Goal: Task Accomplishment & Management: Use online tool/utility

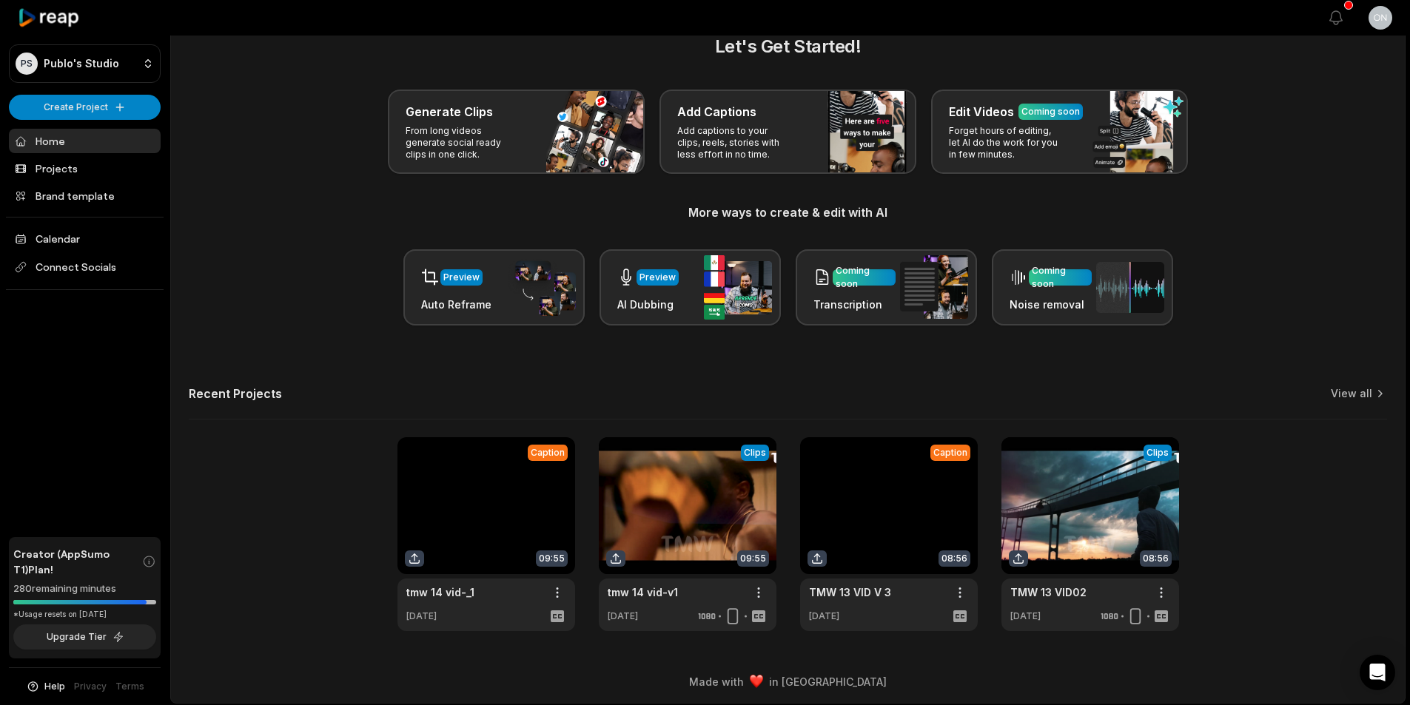
click at [546, 594] on link at bounding box center [486, 534] width 178 height 194
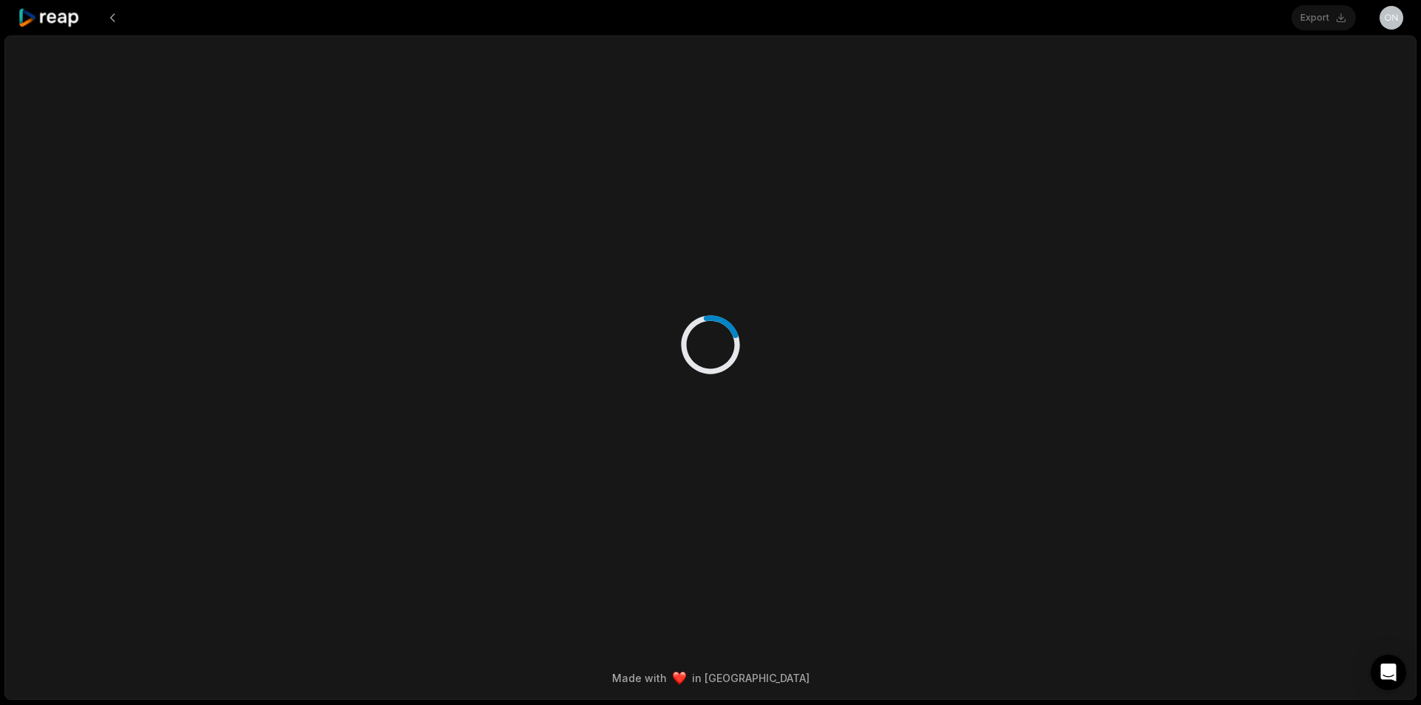
scroll to position [30, 0]
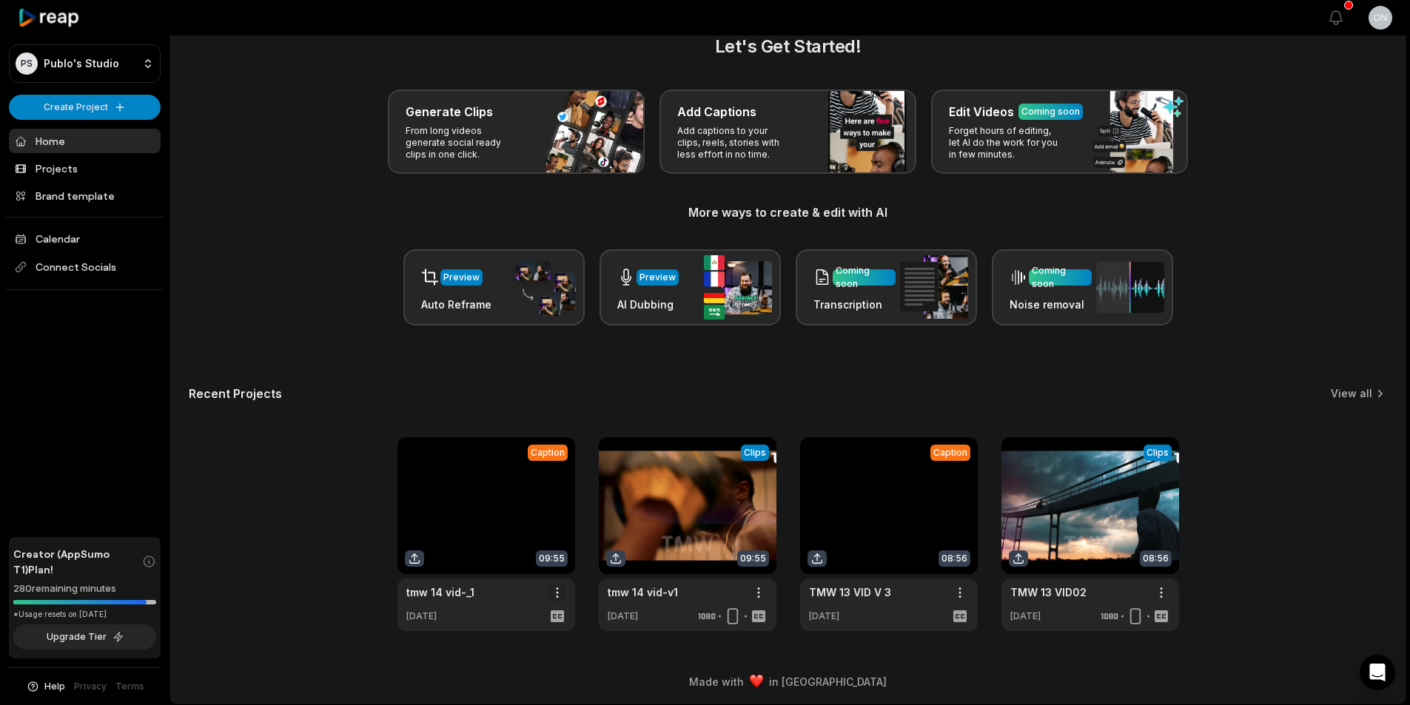
click at [552, 590] on html "PS Publo's Studio Create Project Home Projects Brand template Calendar Connect …" at bounding box center [705, 322] width 1410 height 705
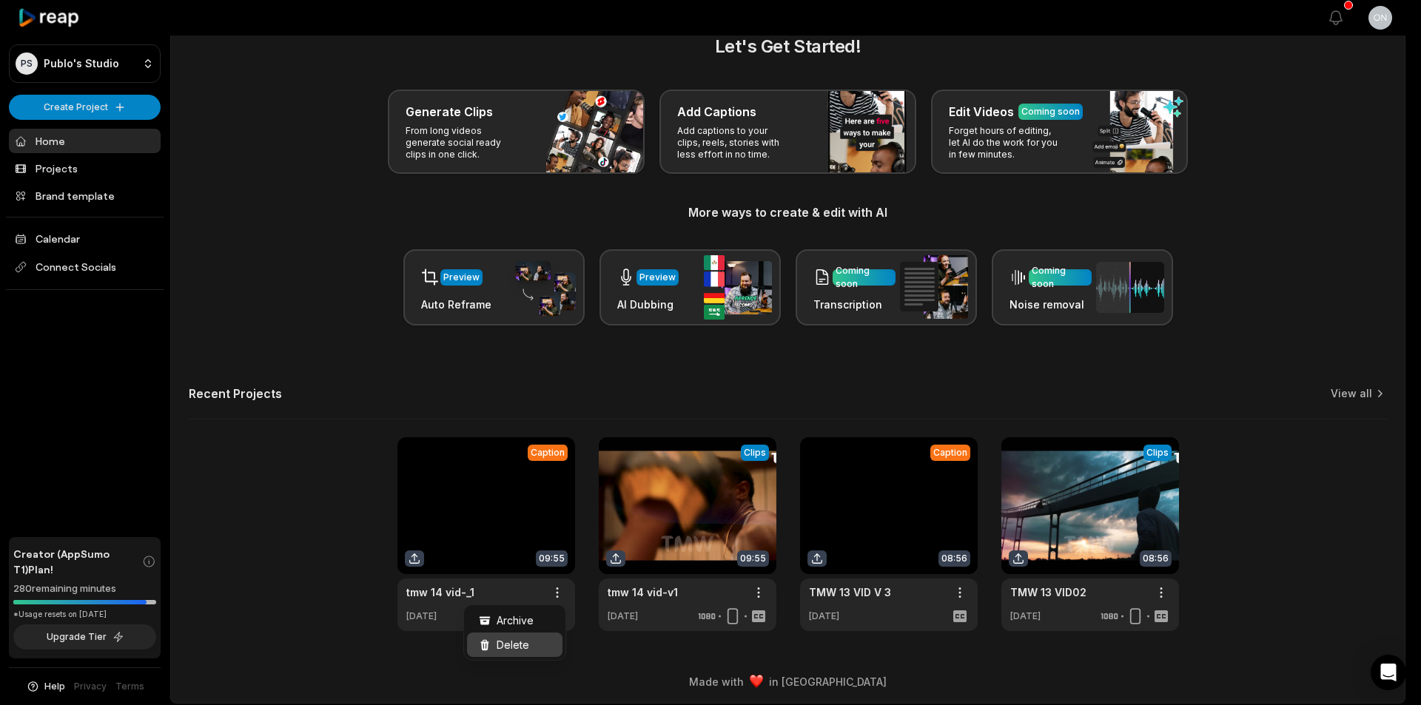
click at [527, 642] on span "Delete" at bounding box center [513, 645] width 33 height 16
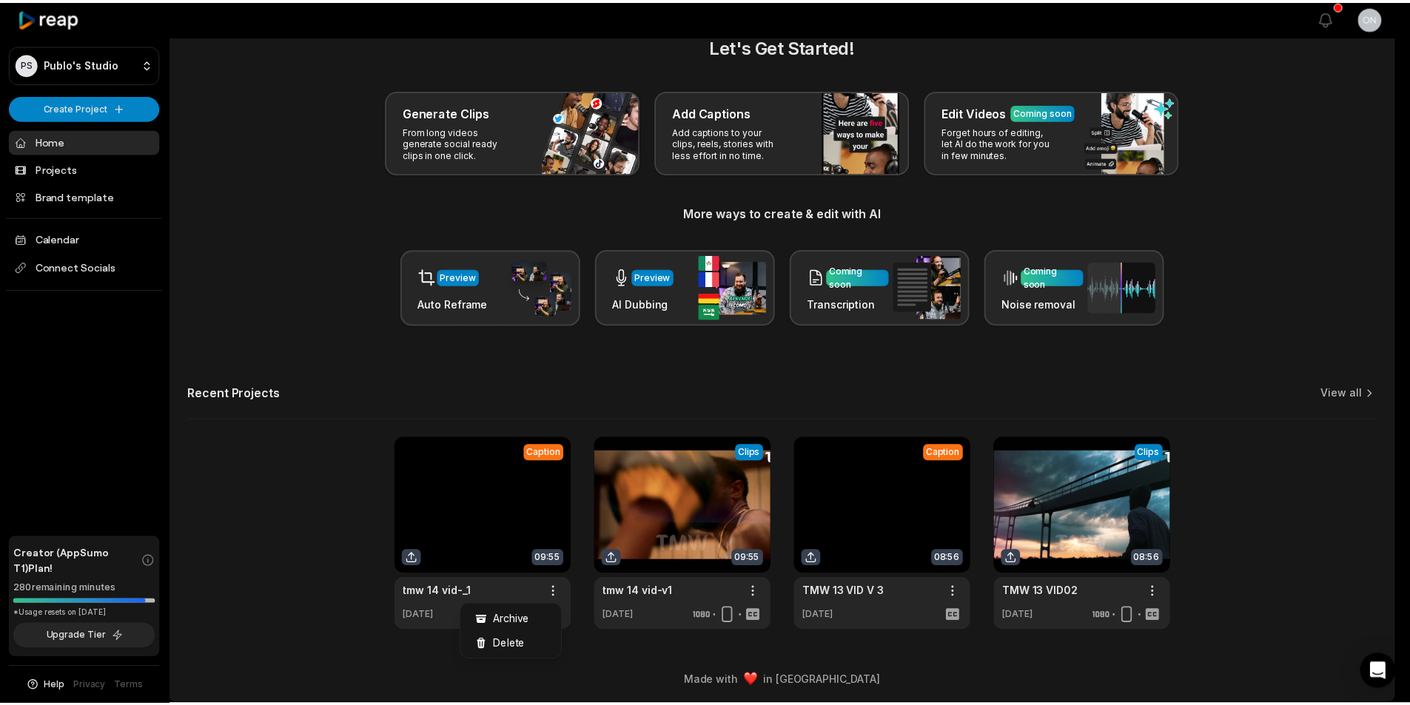
scroll to position [0, 0]
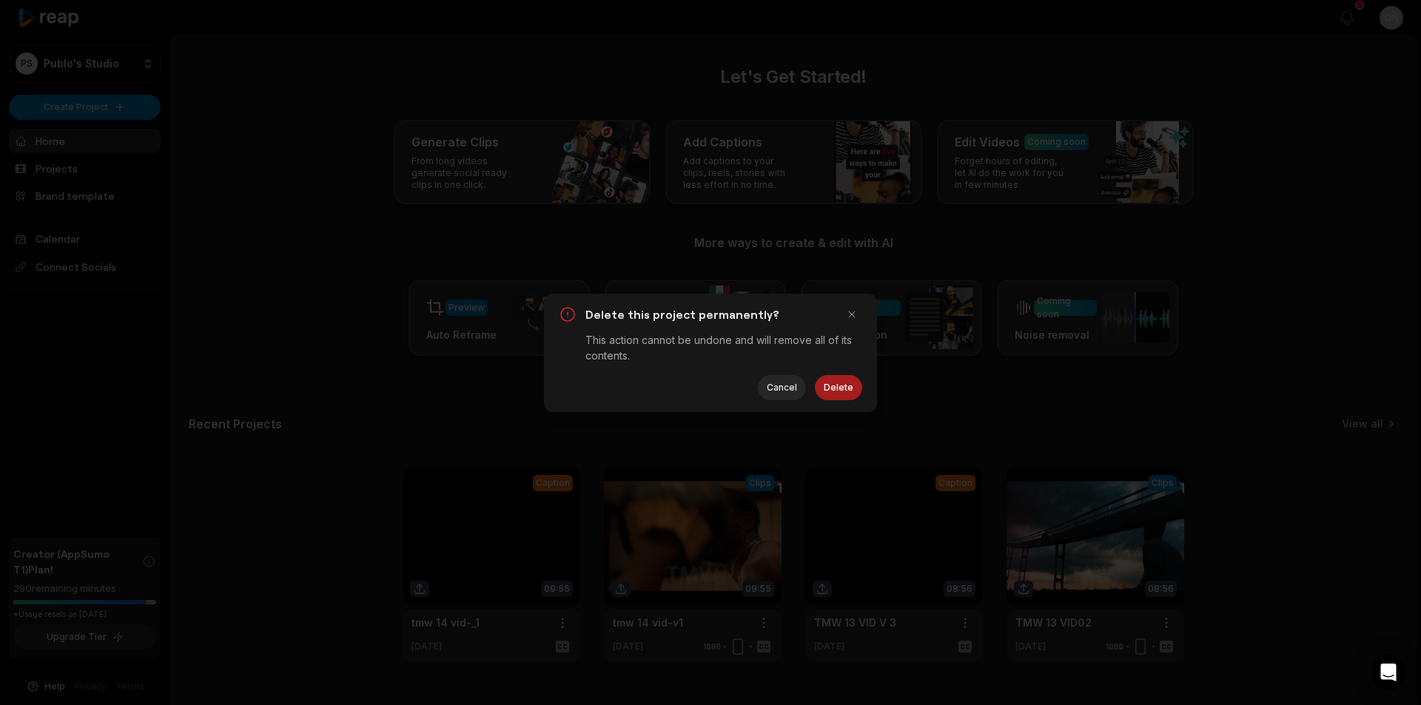
click at [856, 380] on button "Delete" at bounding box center [838, 387] width 47 height 25
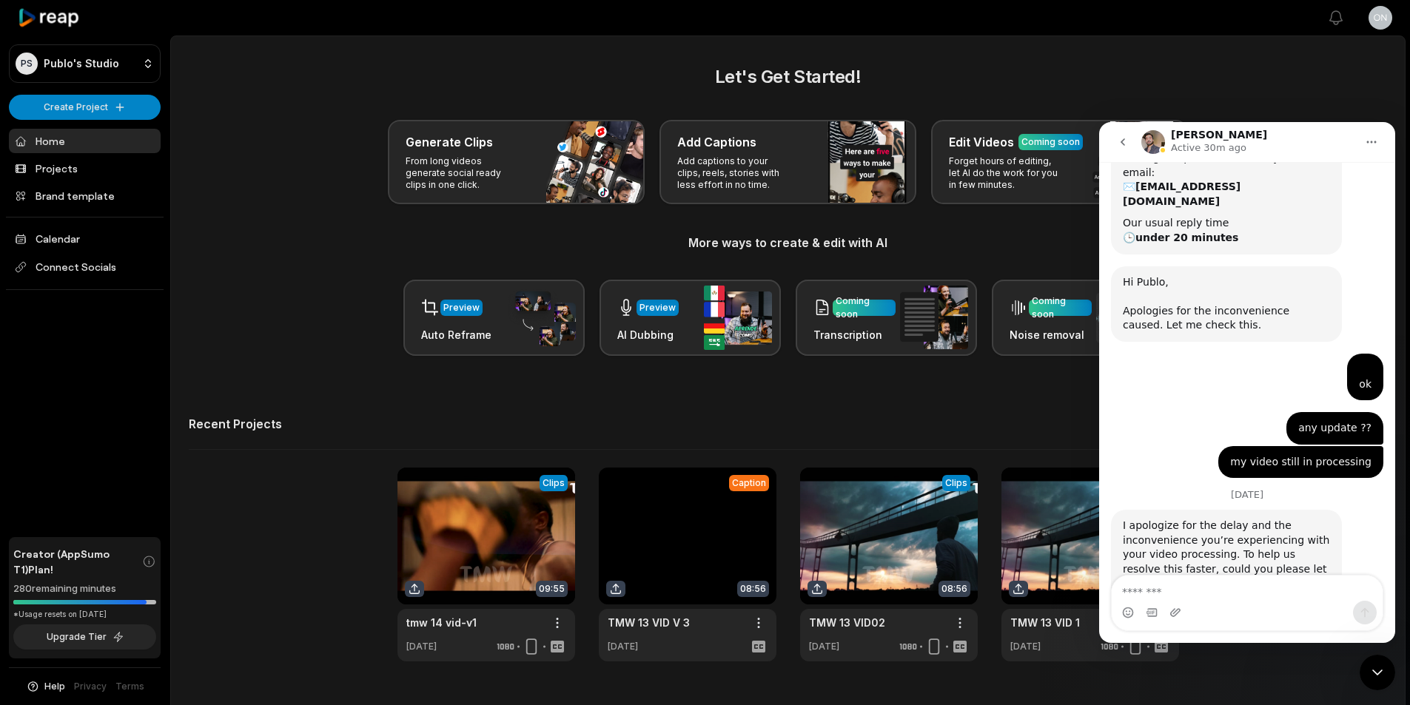
scroll to position [262, 0]
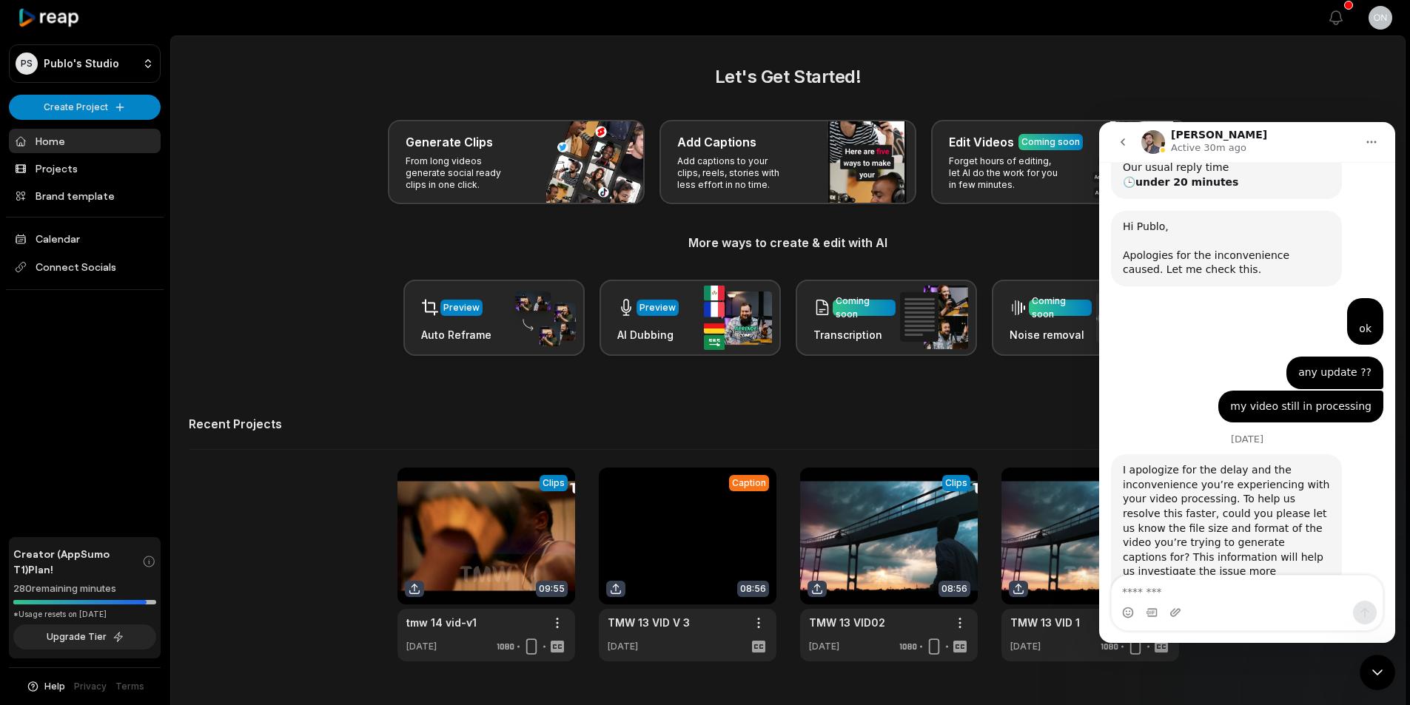
click at [1131, 149] on button "go back" at bounding box center [1123, 142] width 28 height 28
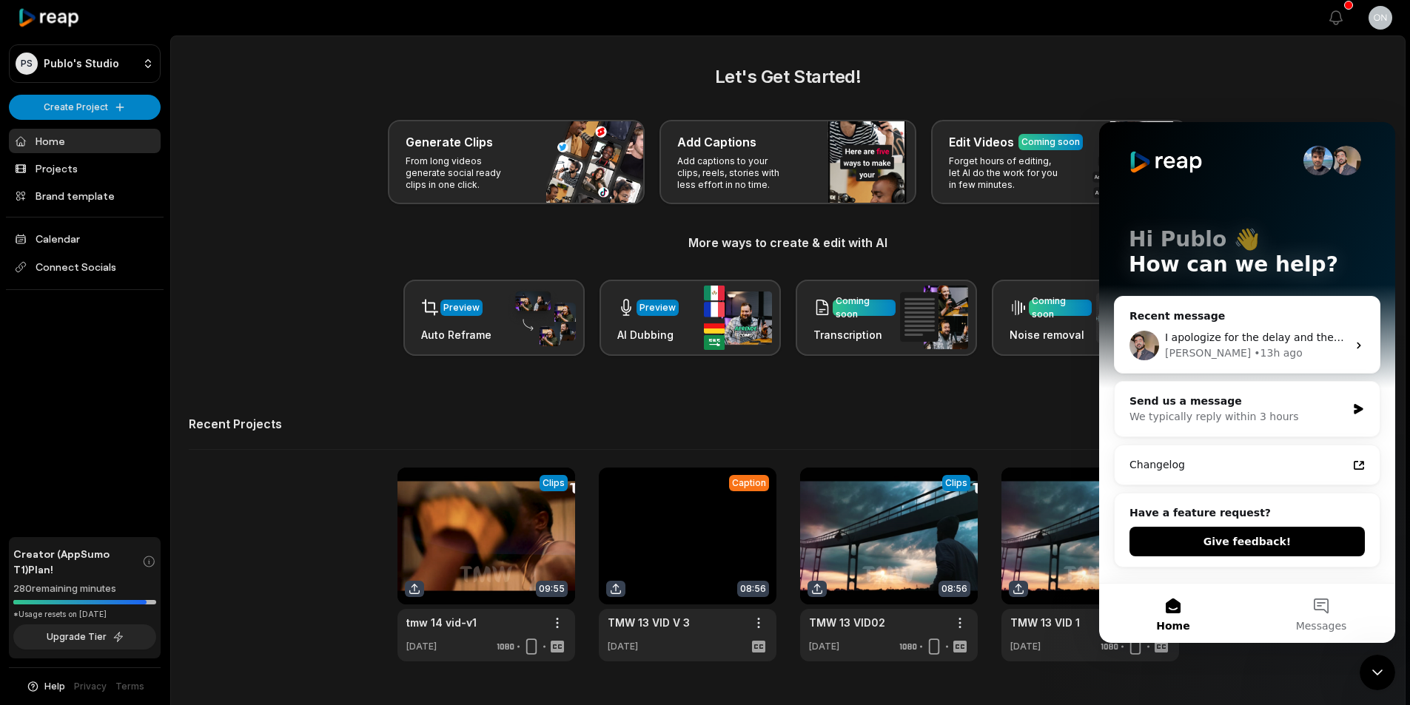
scroll to position [0, 0]
click at [1376, 665] on icon "Close Intercom Messenger" at bounding box center [1377, 673] width 18 height 18
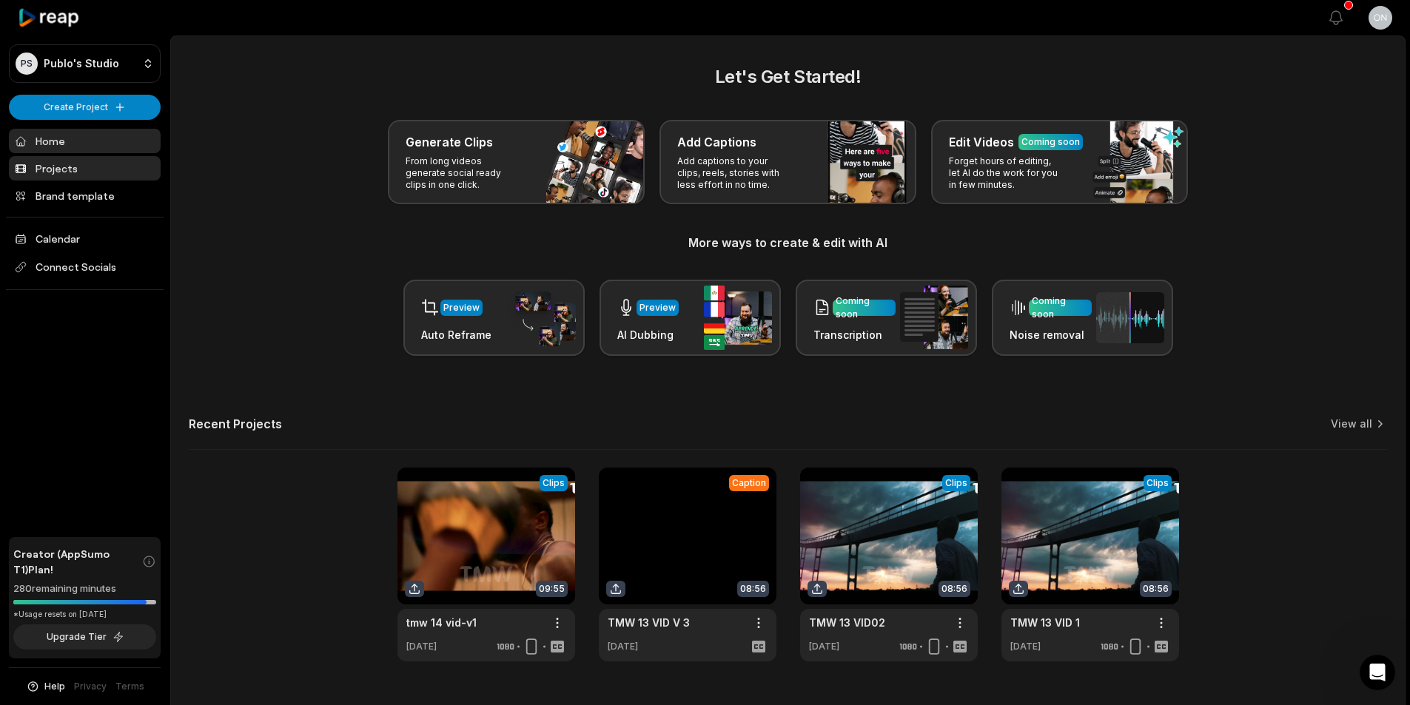
click at [90, 175] on link "Projects" at bounding box center [85, 168] width 152 height 24
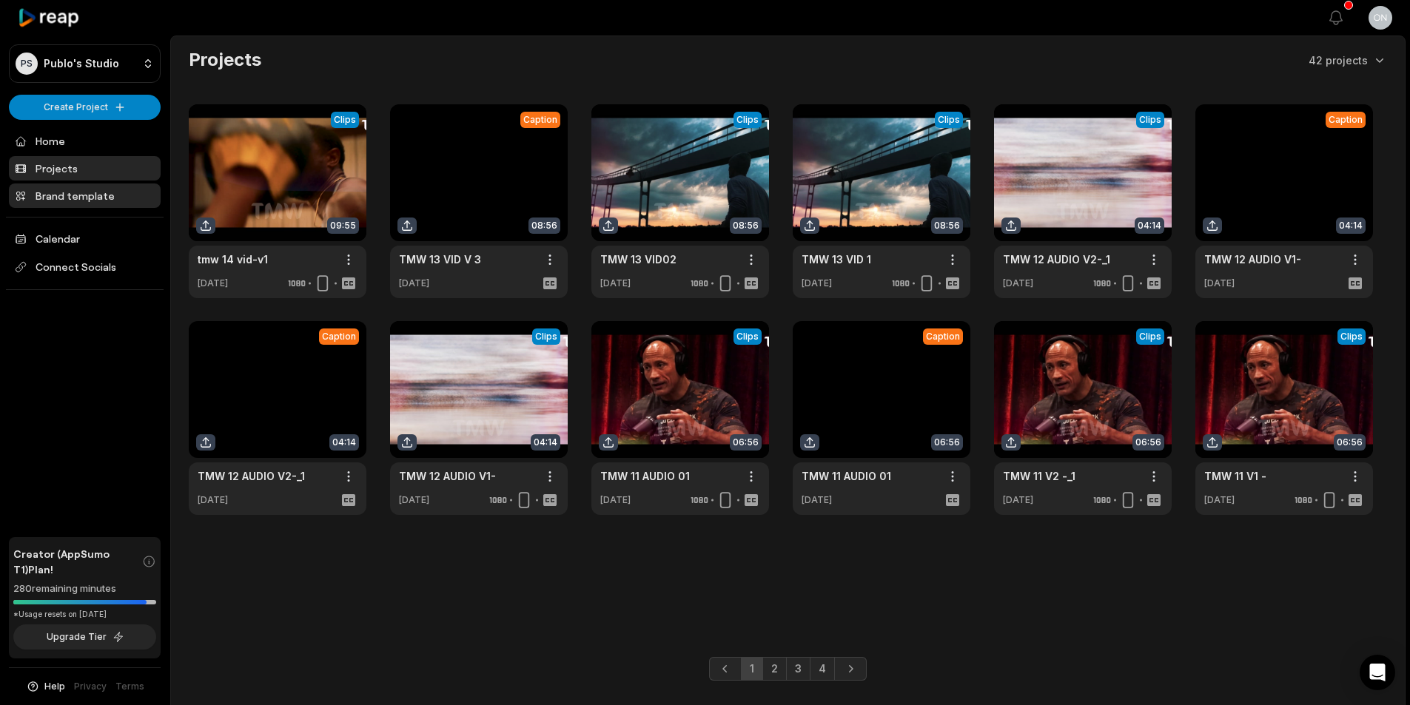
click at [104, 204] on link "Brand template" at bounding box center [85, 196] width 152 height 24
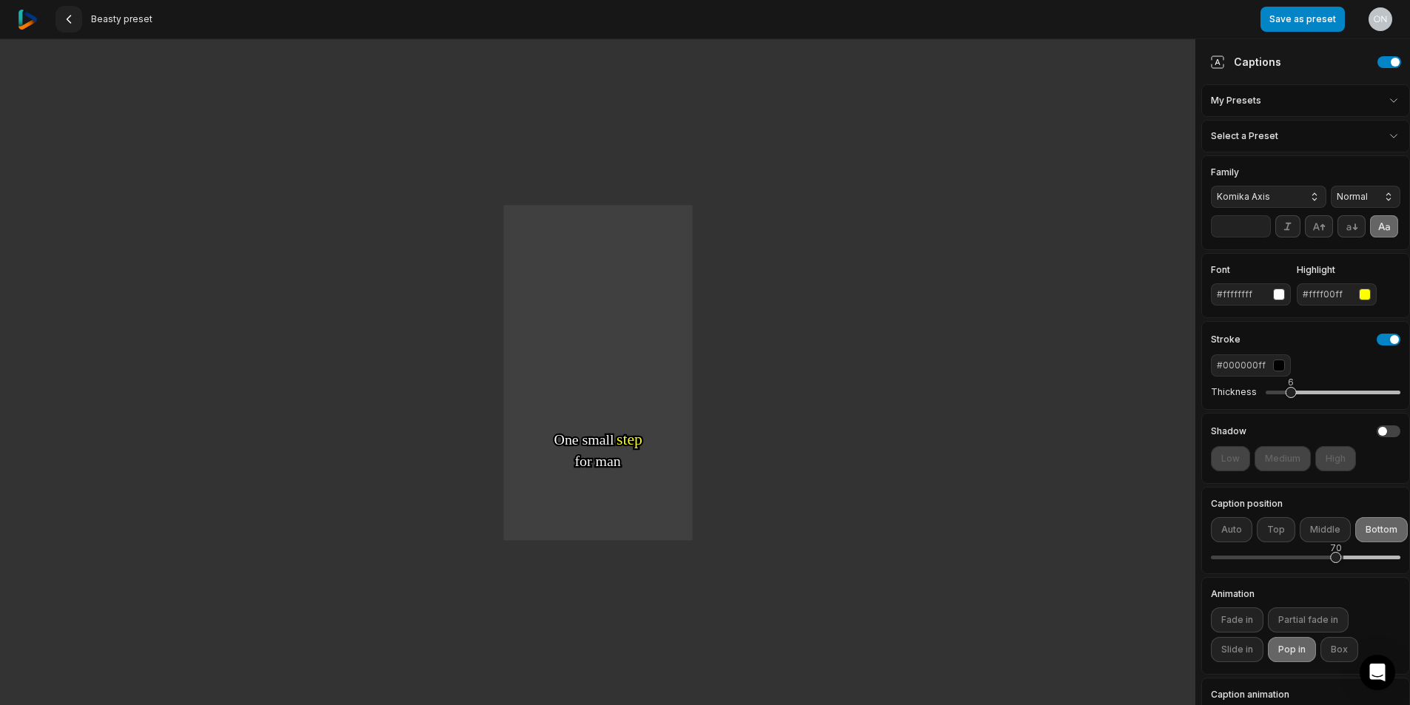
click at [61, 21] on button at bounding box center [69, 19] width 27 height 27
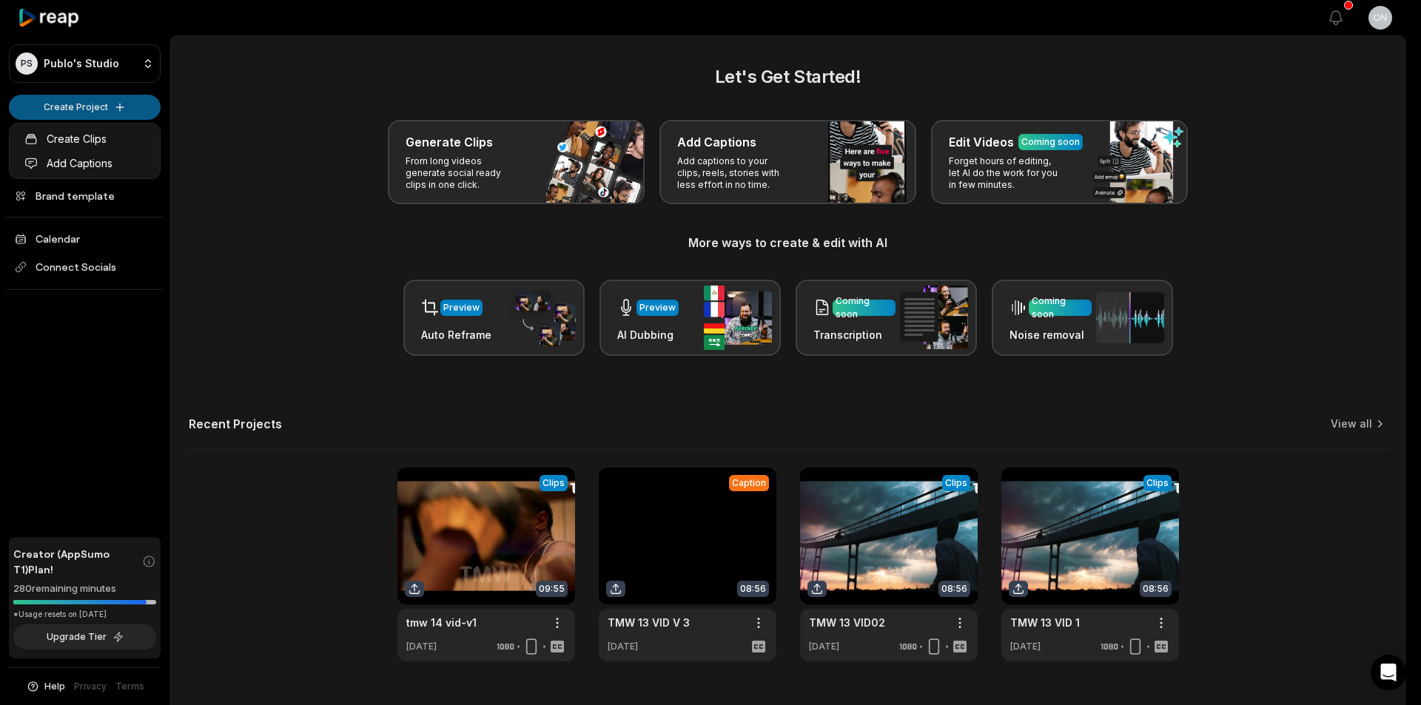
click at [83, 117] on html "PS Publo's Studio Create Project Home Projects Brand template Calendar Connect …" at bounding box center [710, 352] width 1421 height 705
click at [100, 169] on link "Add Captions" at bounding box center [85, 163] width 144 height 24
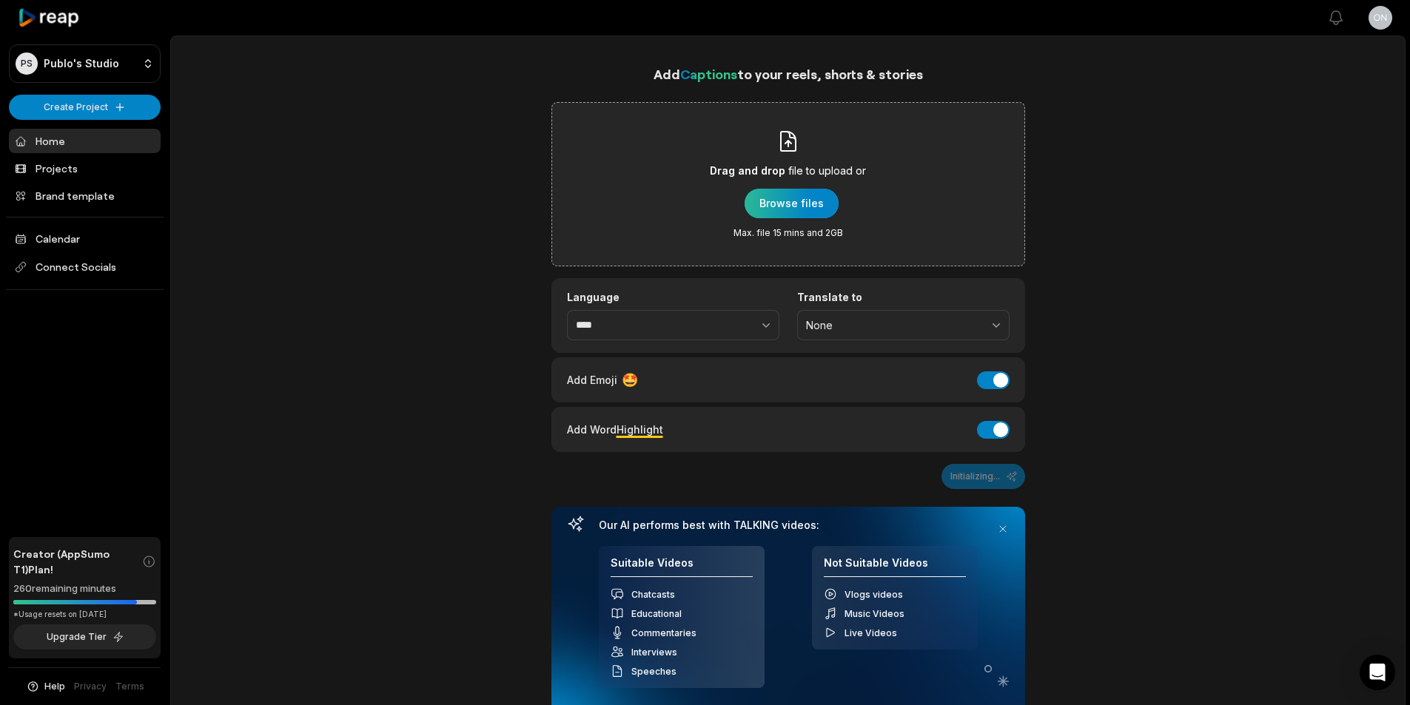
click at [780, 203] on div "button" at bounding box center [791, 204] width 94 height 30
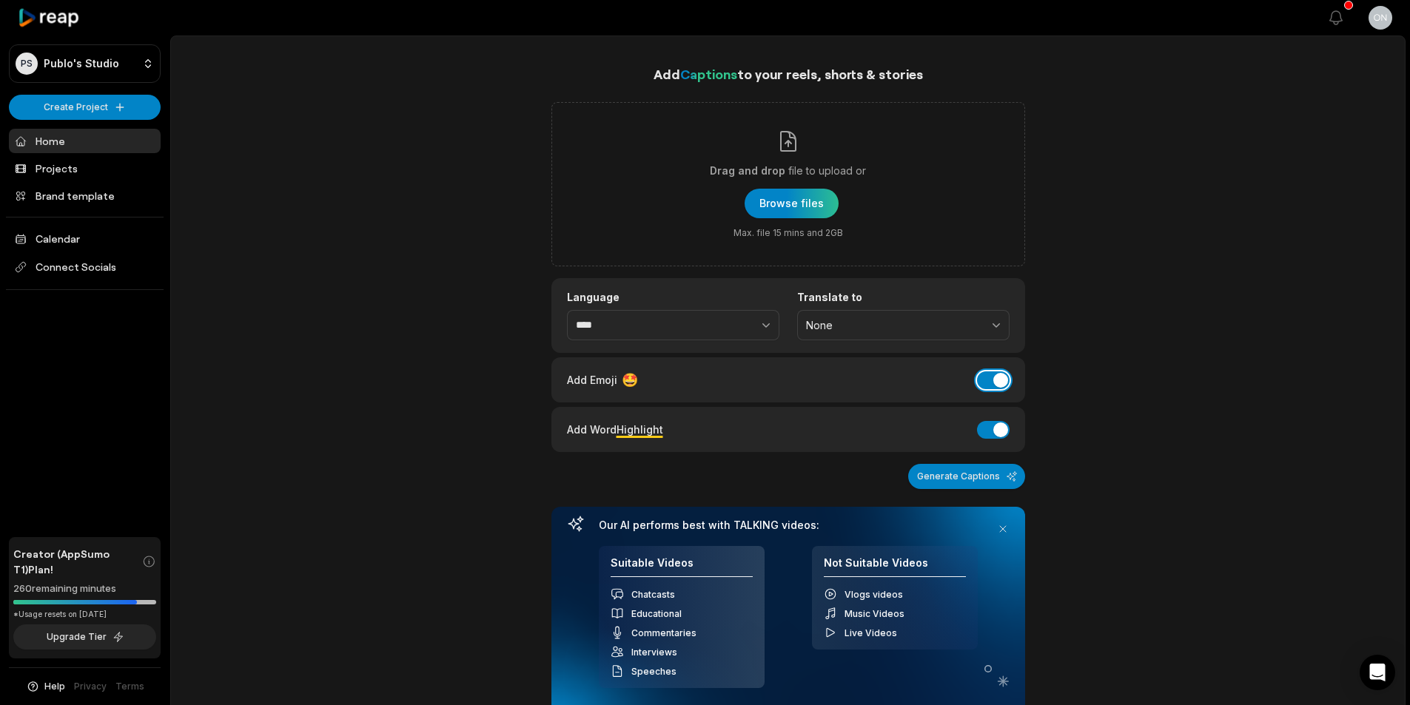
click at [1001, 372] on button "Add Emoji" at bounding box center [993, 381] width 33 height 18
click at [1001, 426] on button "Add Word Highlight" at bounding box center [993, 430] width 33 height 18
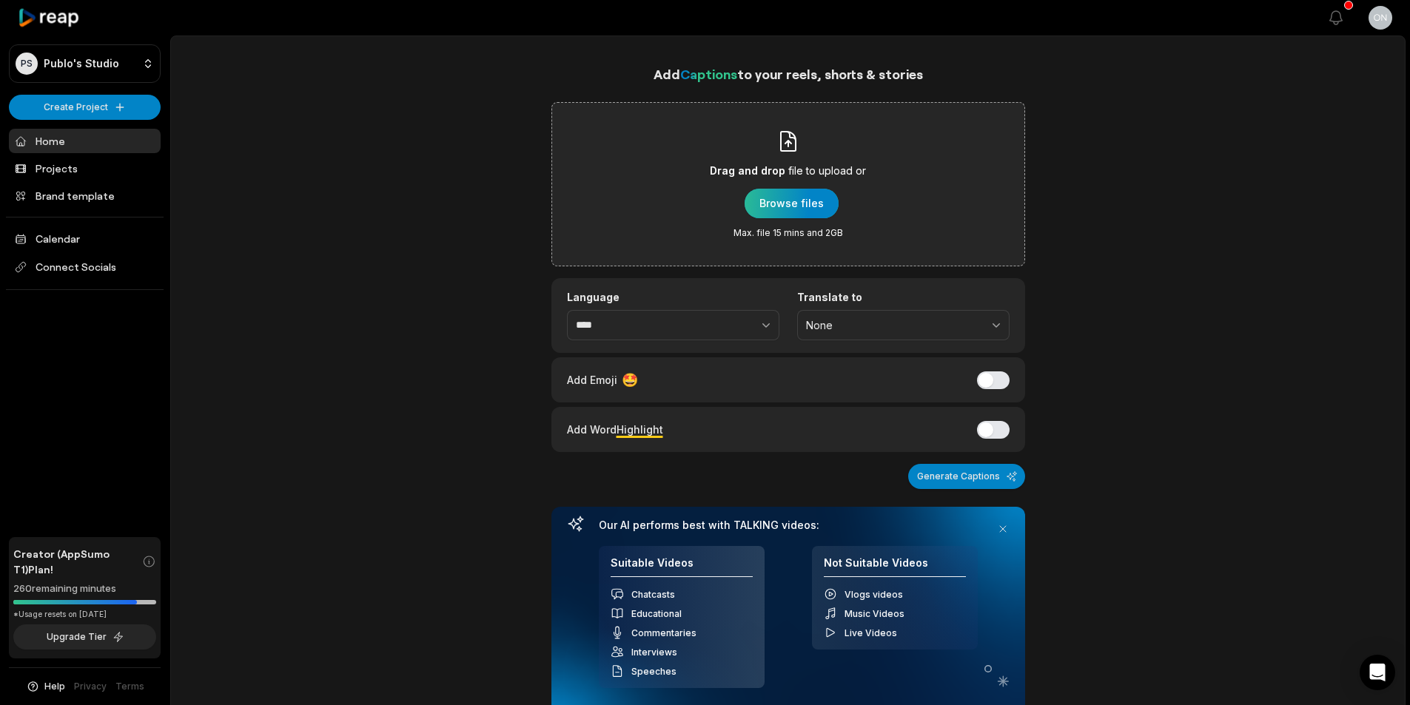
click at [803, 206] on div "button" at bounding box center [791, 204] width 94 height 30
click at [785, 212] on div "button" at bounding box center [791, 204] width 94 height 30
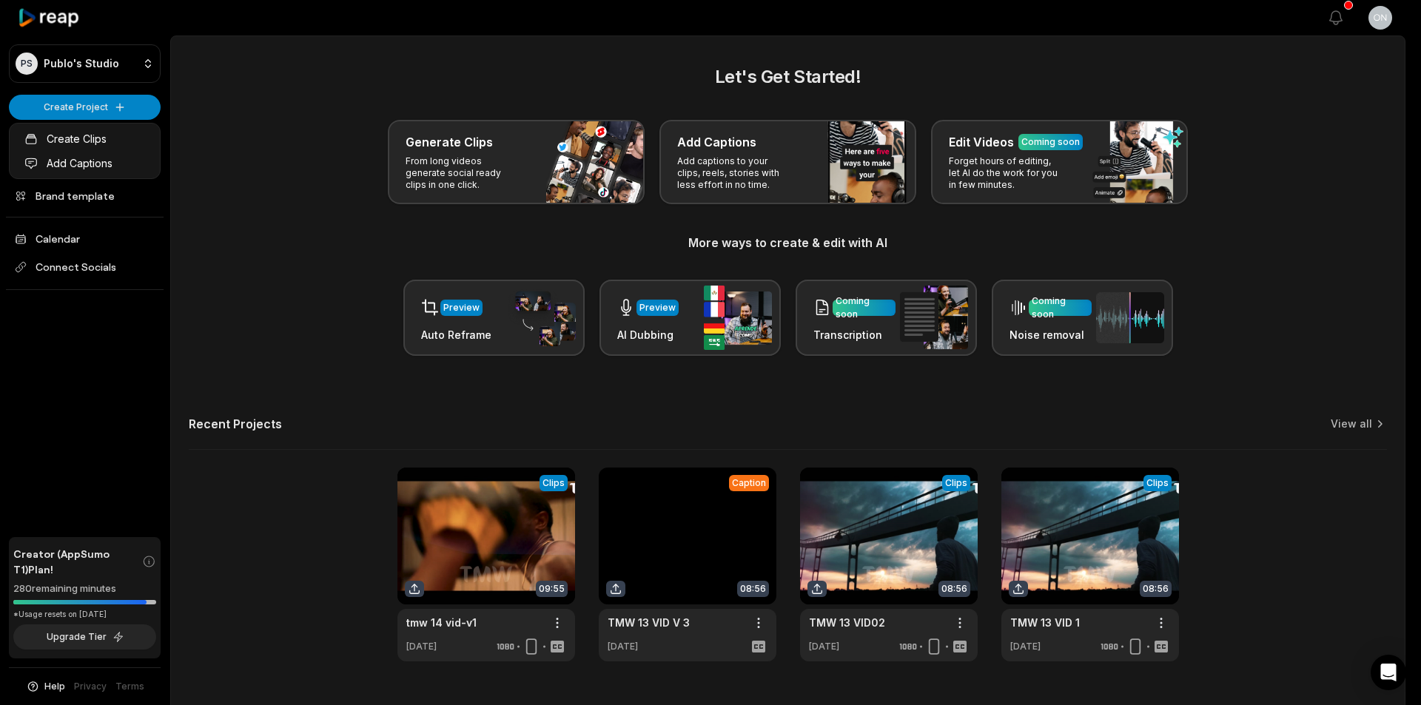
drag, startPoint x: 0, startPoint y: 0, endPoint x: 132, endPoint y: 169, distance: 215.1
click at [132, 170] on link "Add Captions" at bounding box center [85, 163] width 144 height 24
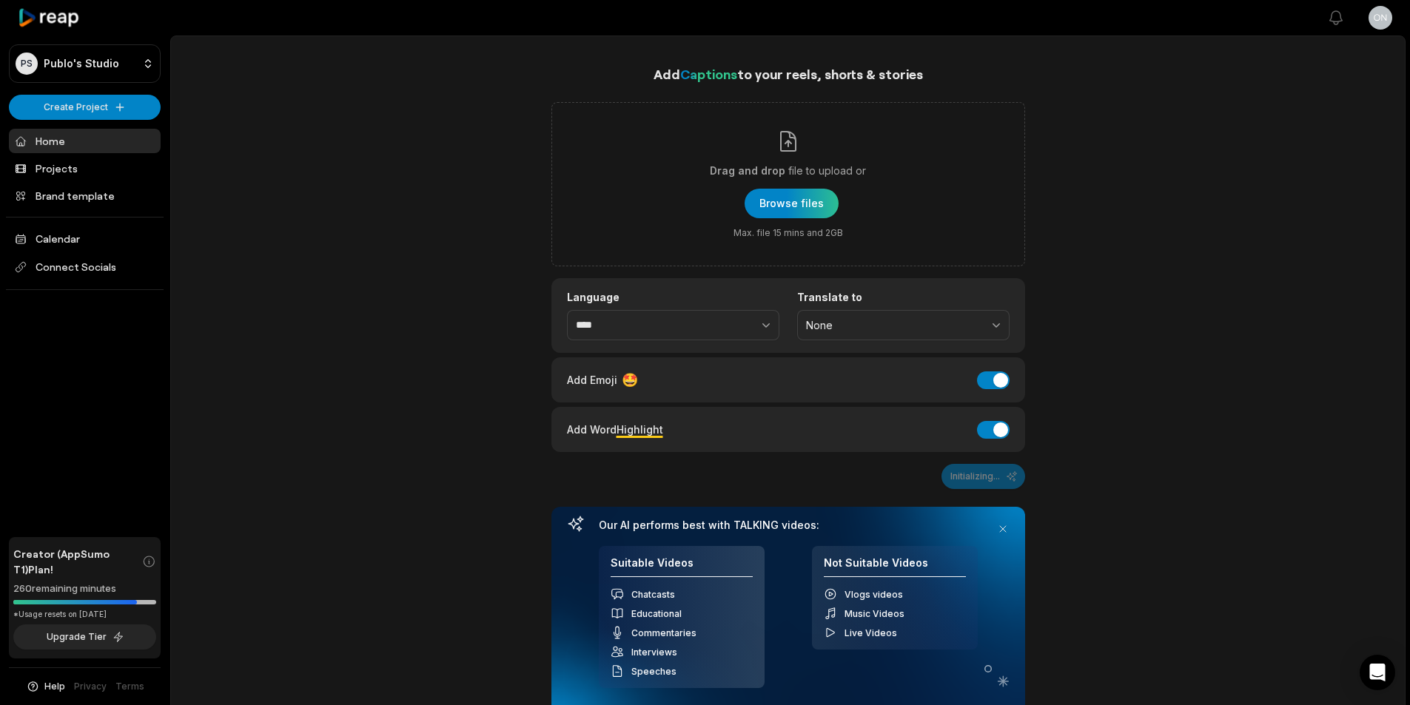
click at [756, 205] on div "button" at bounding box center [791, 204] width 94 height 30
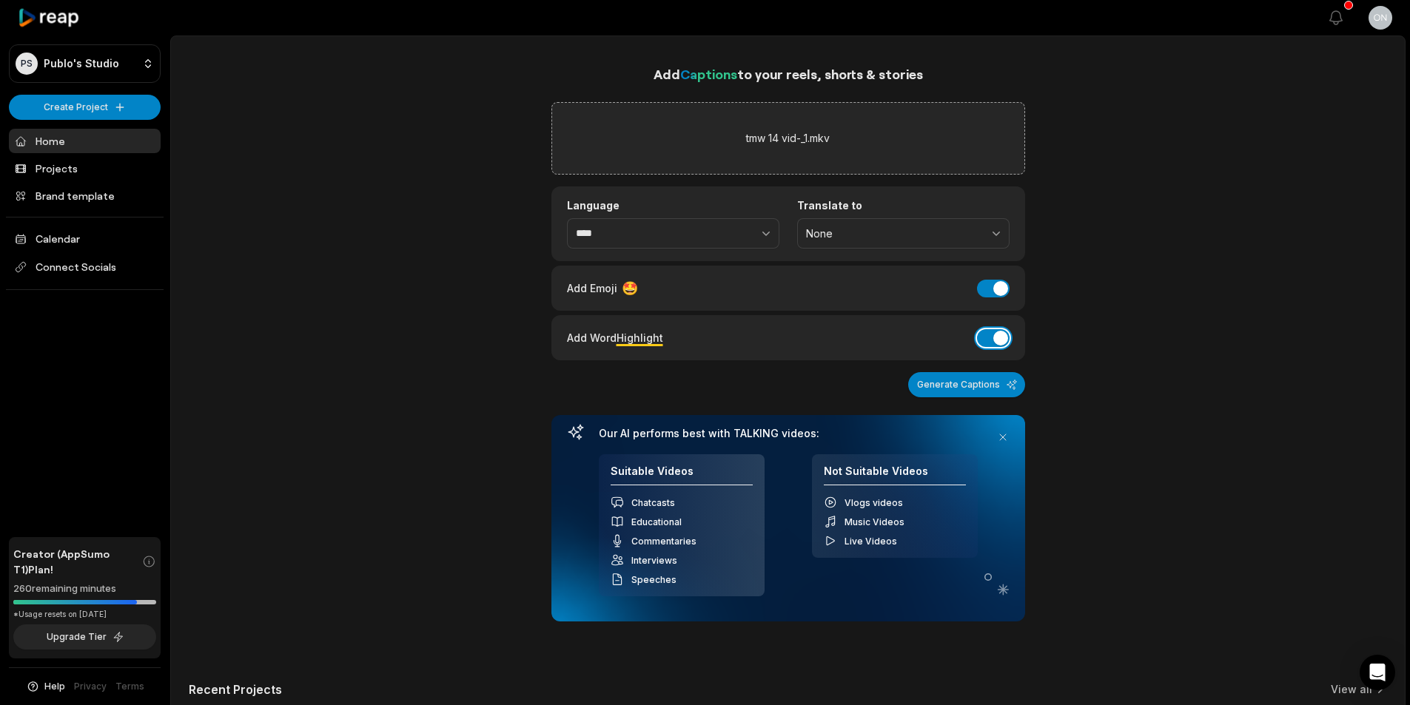
click at [1000, 340] on button "Add Word Highlight" at bounding box center [993, 338] width 33 height 18
click at [996, 299] on div "Add Emoji 🤩 Add Emoji" at bounding box center [788, 288] width 474 height 45
click at [1002, 266] on div "Add Emoji 🤩 Add Emoji" at bounding box center [788, 288] width 474 height 45
drag, startPoint x: 992, startPoint y: 284, endPoint x: 984, endPoint y: 303, distance: 20.9
click at [992, 284] on button "Add Emoji" at bounding box center [993, 289] width 33 height 18
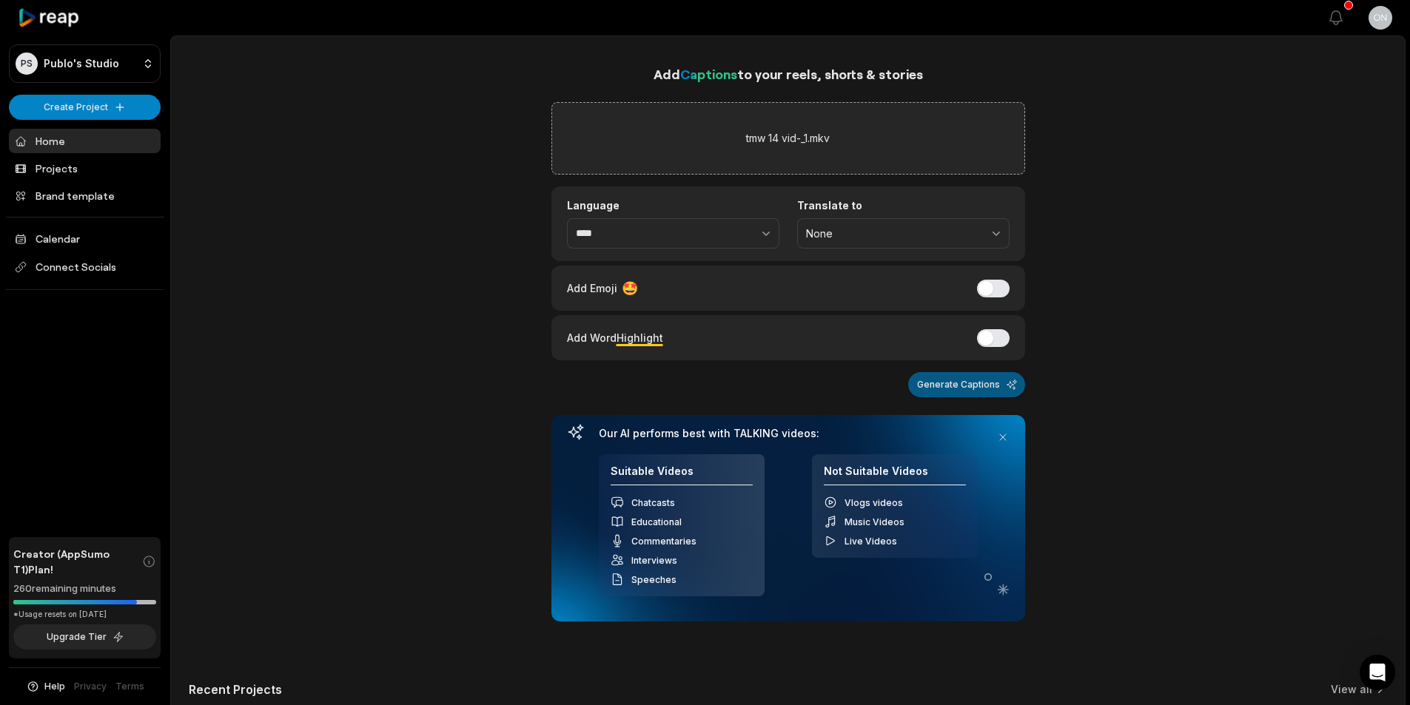
click at [975, 389] on button "Generate Captions" at bounding box center [966, 384] width 117 height 25
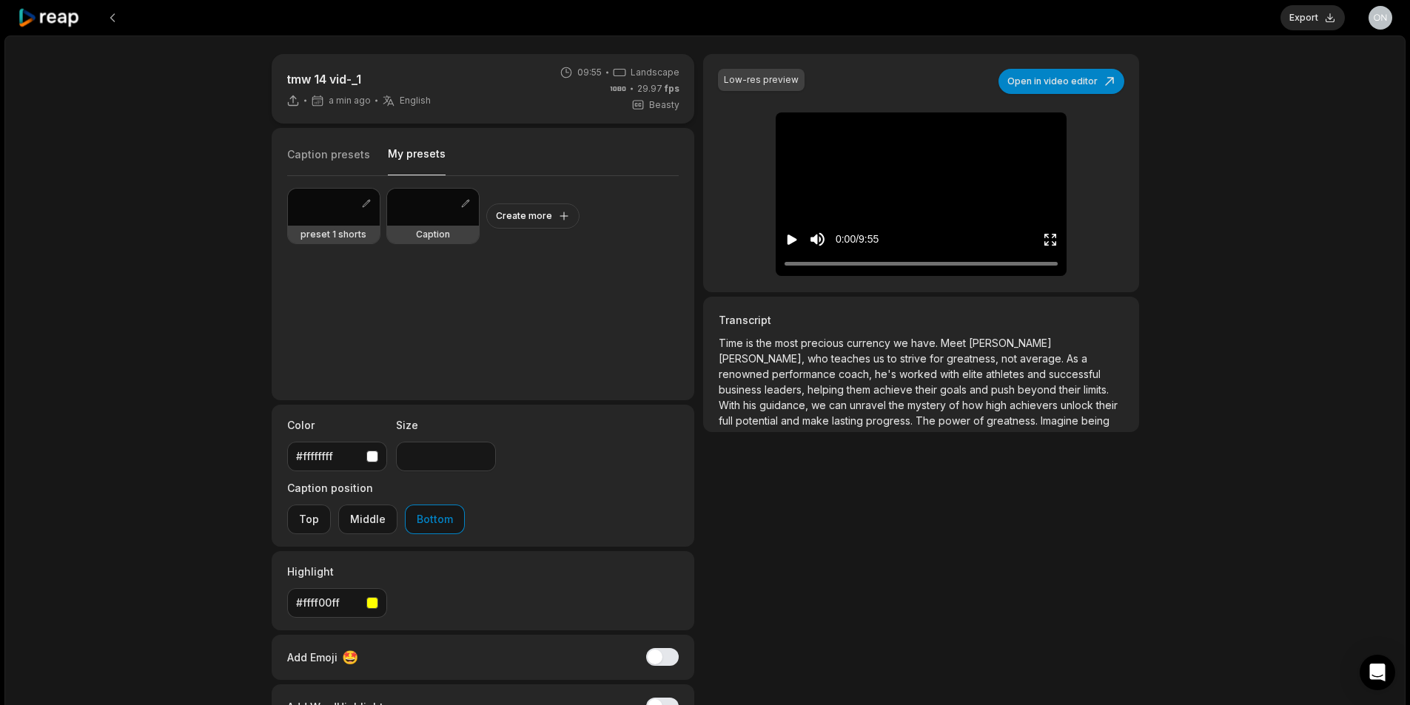
click at [426, 158] on button "My presets" at bounding box center [417, 161] width 58 height 29
click at [409, 233] on div "Caption" at bounding box center [433, 235] width 92 height 18
type input "**"
click at [796, 243] on icon "Play video" at bounding box center [791, 239] width 15 height 15
click at [796, 243] on icon "Pause video" at bounding box center [791, 239] width 15 height 15
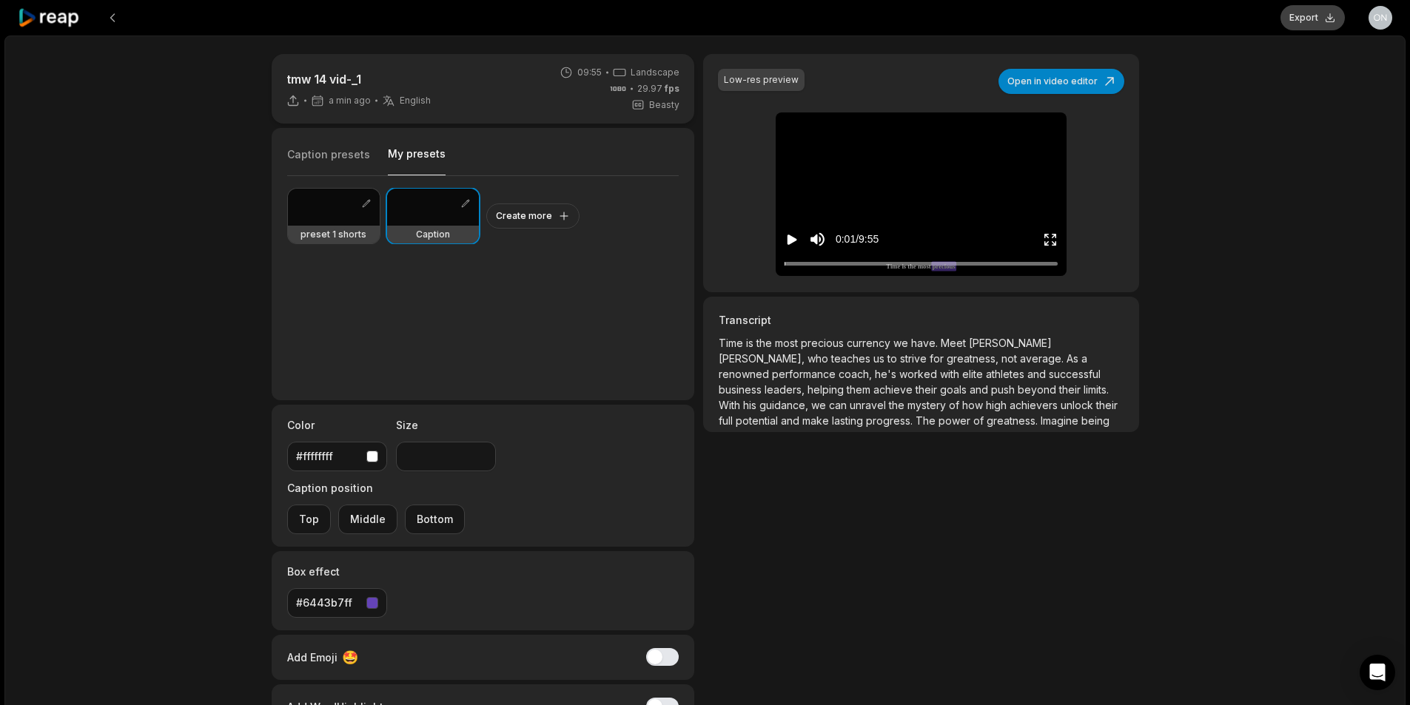
click at [1318, 21] on button "Export" at bounding box center [1312, 17] width 64 height 25
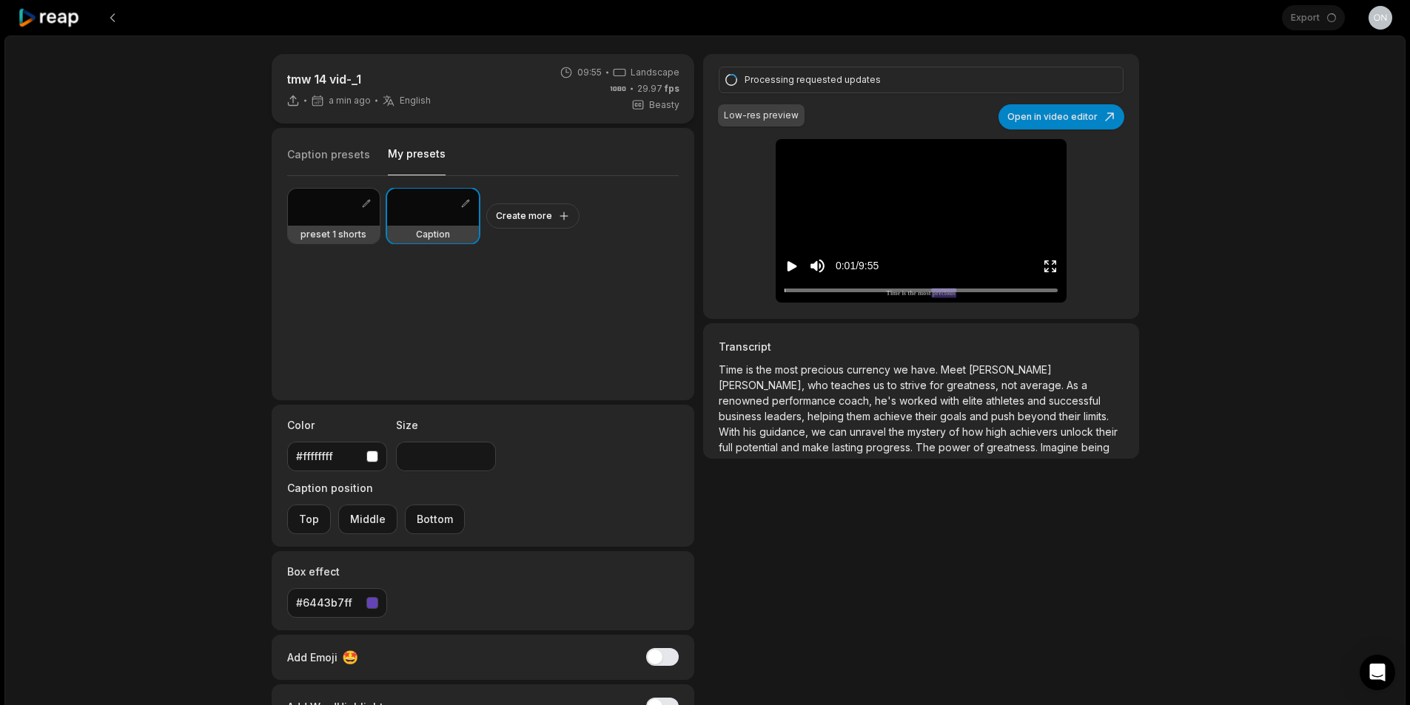
click at [363, 143] on div "Caption presets My presets" at bounding box center [483, 159] width 392 height 36
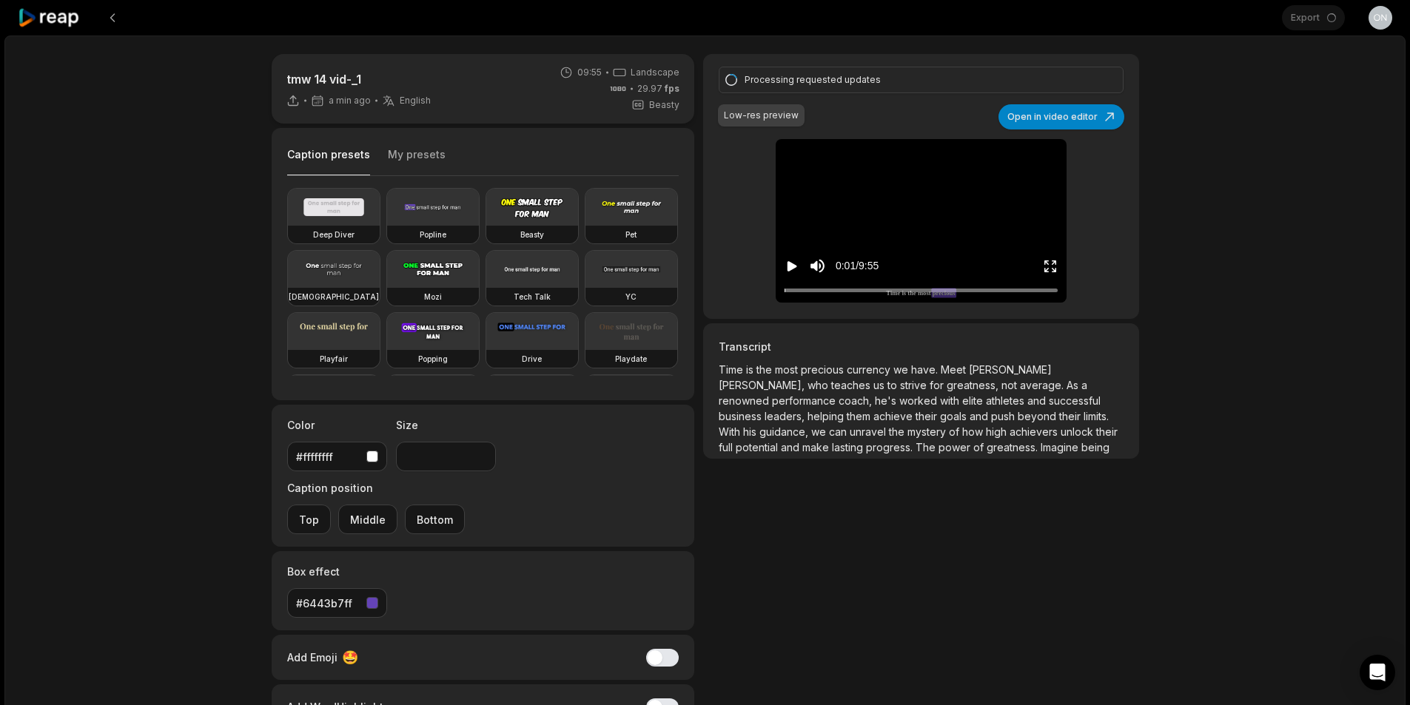
click at [354, 153] on button "Caption presets" at bounding box center [328, 161] width 83 height 29
click at [426, 221] on video at bounding box center [433, 207] width 92 height 37
click at [1104, 115] on button "Open in video editor" at bounding box center [1061, 116] width 126 height 25
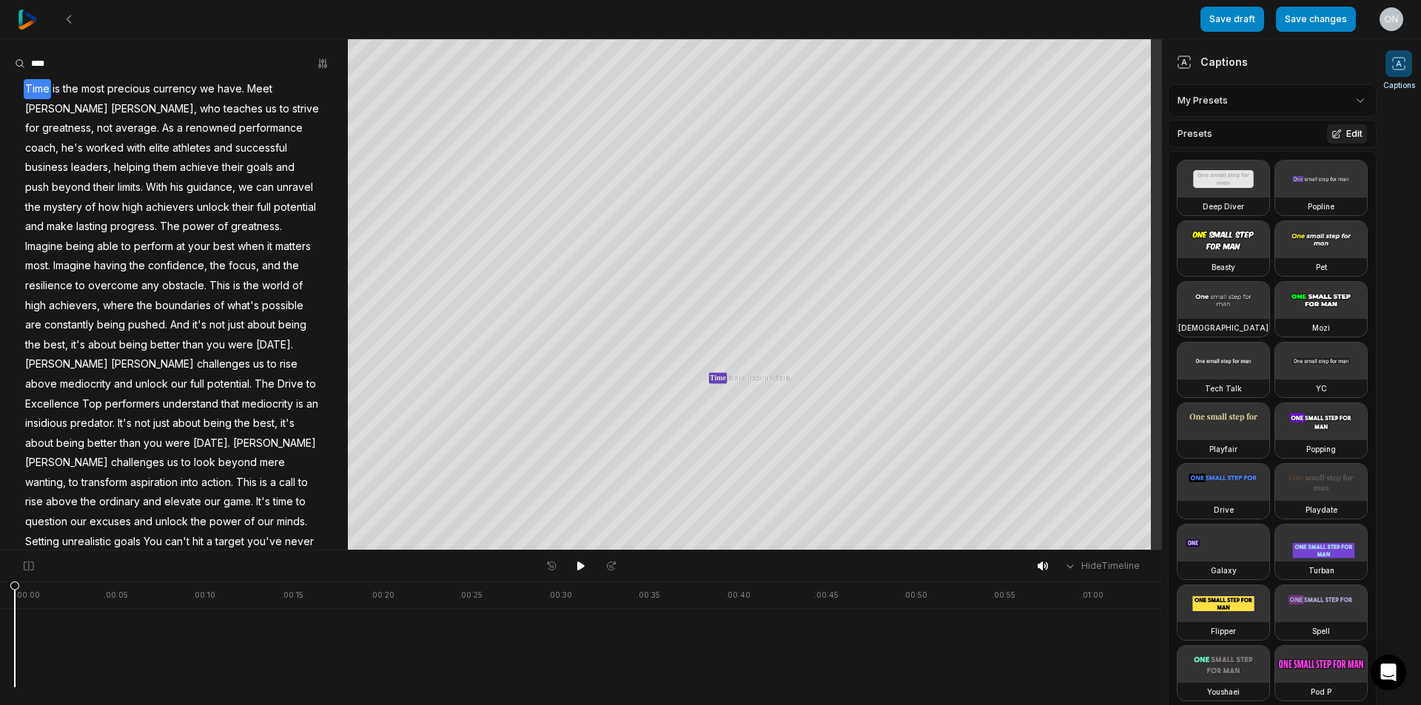
click at [1345, 137] on button "Edit" at bounding box center [1347, 133] width 40 height 19
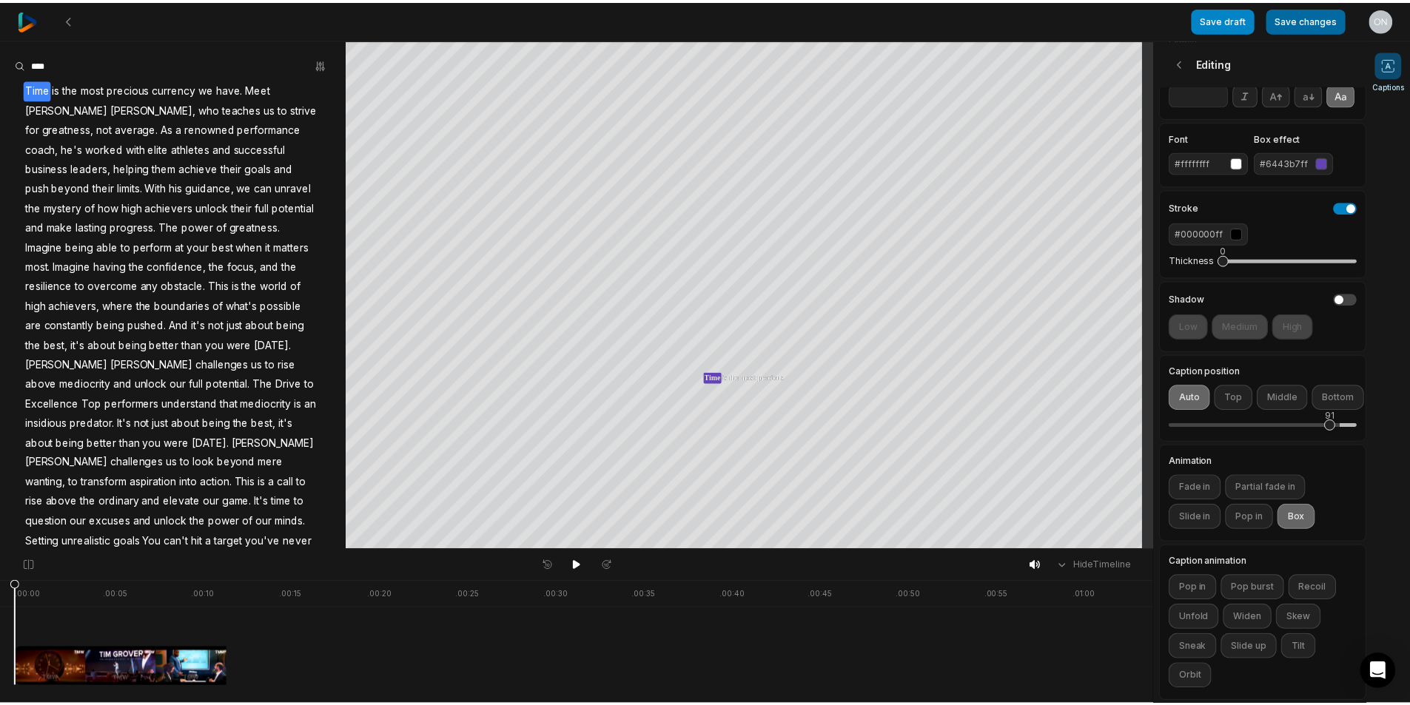
scroll to position [133, 0]
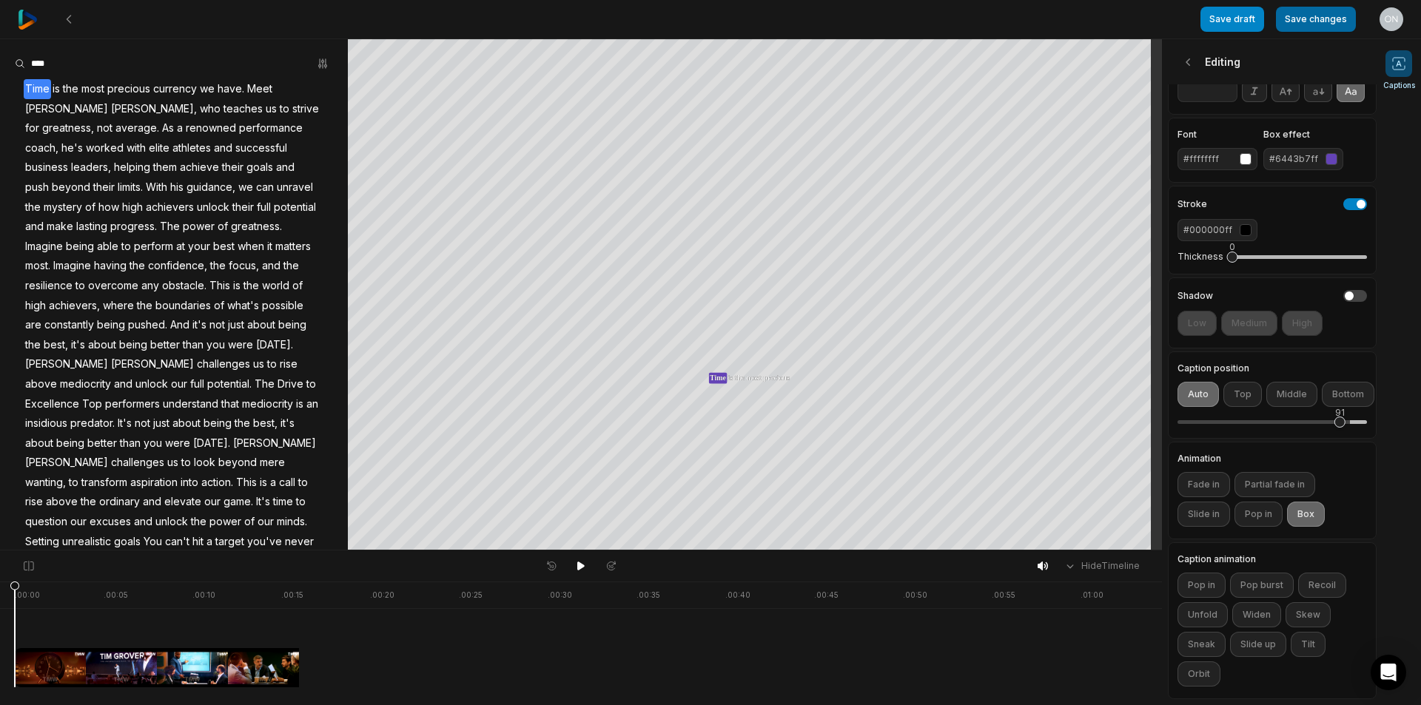
click at [1317, 23] on button "Save changes" at bounding box center [1316, 19] width 80 height 25
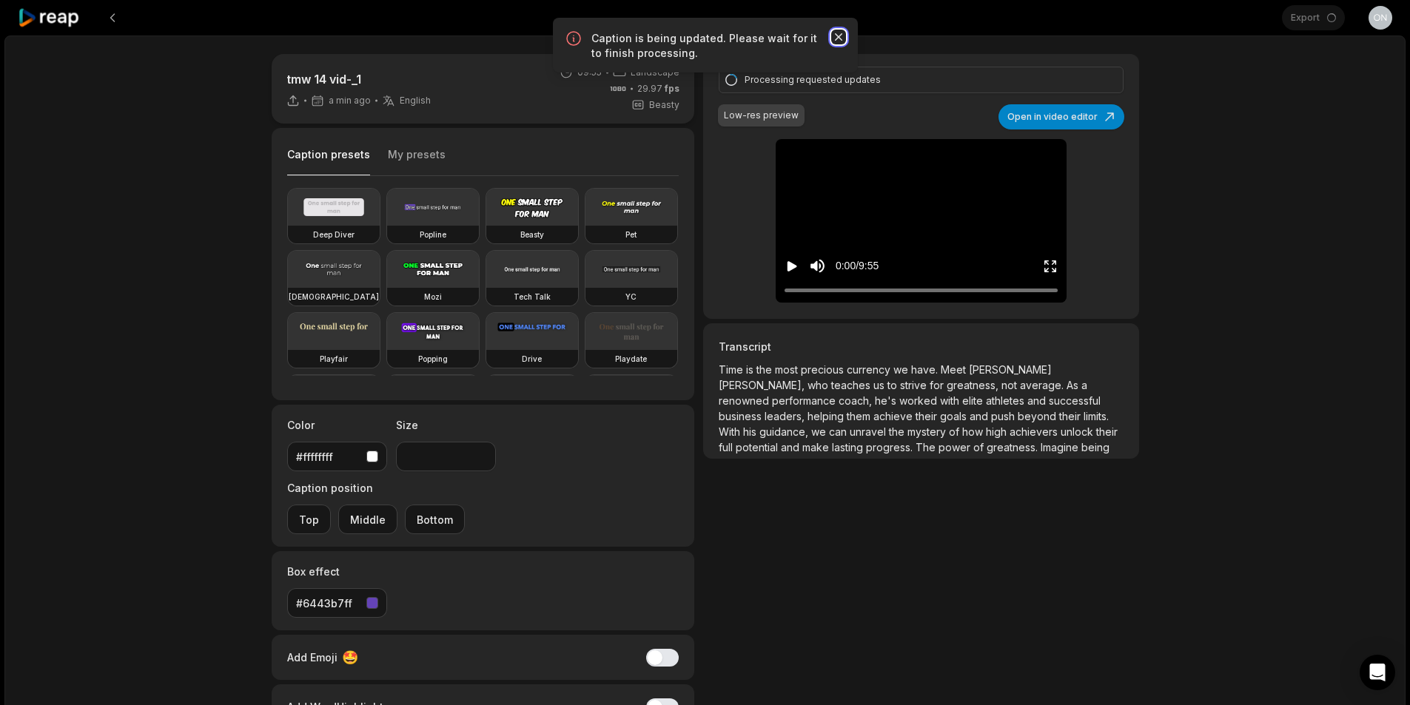
click at [842, 42] on icon "button" at bounding box center [838, 37] width 15 height 15
click at [423, 162] on button "My presets" at bounding box center [417, 161] width 58 height 28
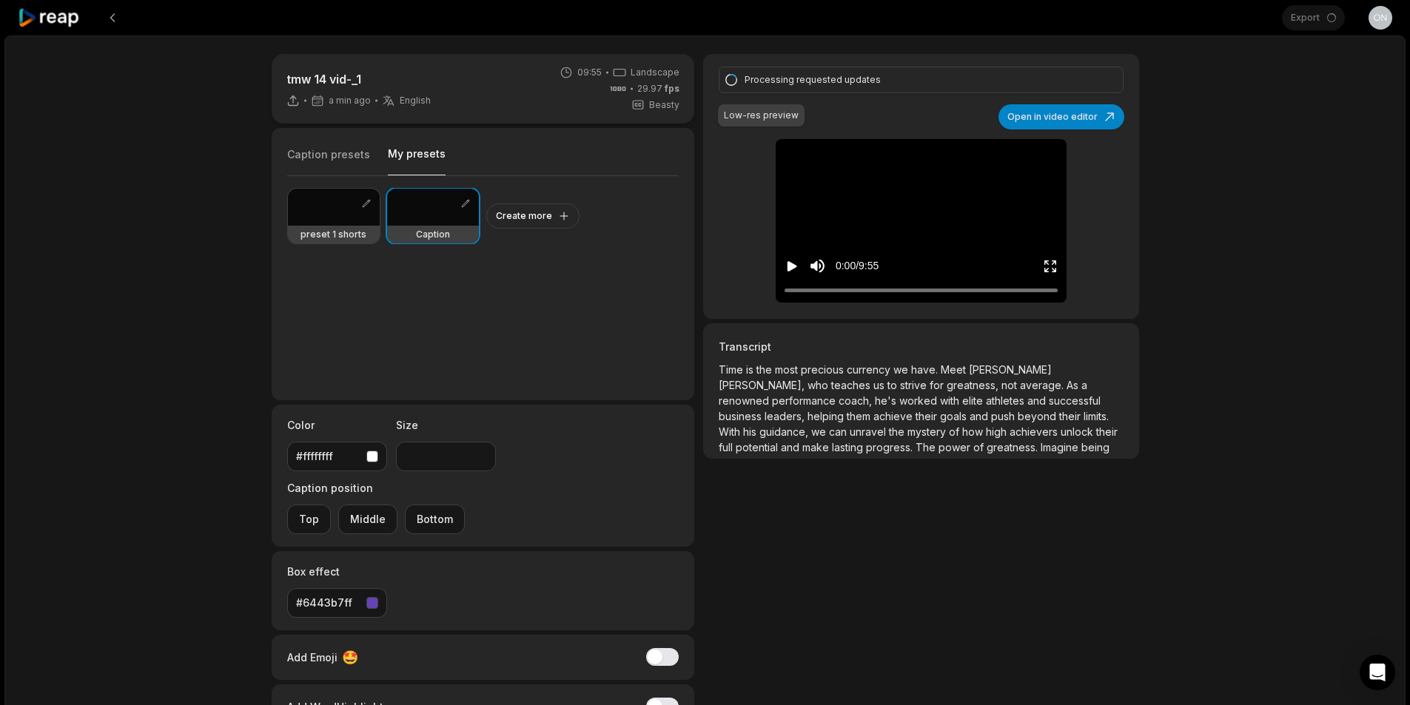
click at [796, 271] on icon "Play video" at bounding box center [791, 266] width 15 height 15
click at [795, 271] on icon "Pause video" at bounding box center [794, 266] width 2 height 10
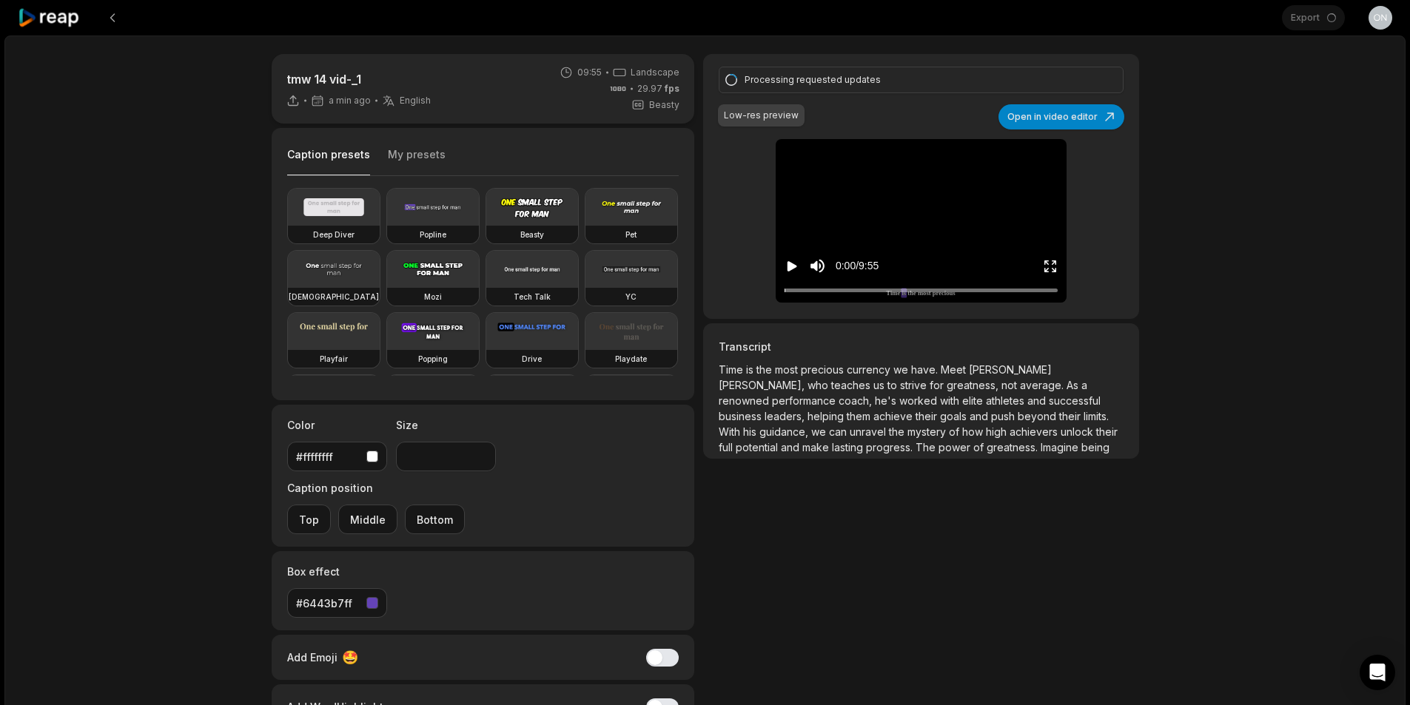
click at [326, 155] on button "Caption presets" at bounding box center [328, 161] width 83 height 29
click at [443, 223] on video at bounding box center [433, 207] width 92 height 37
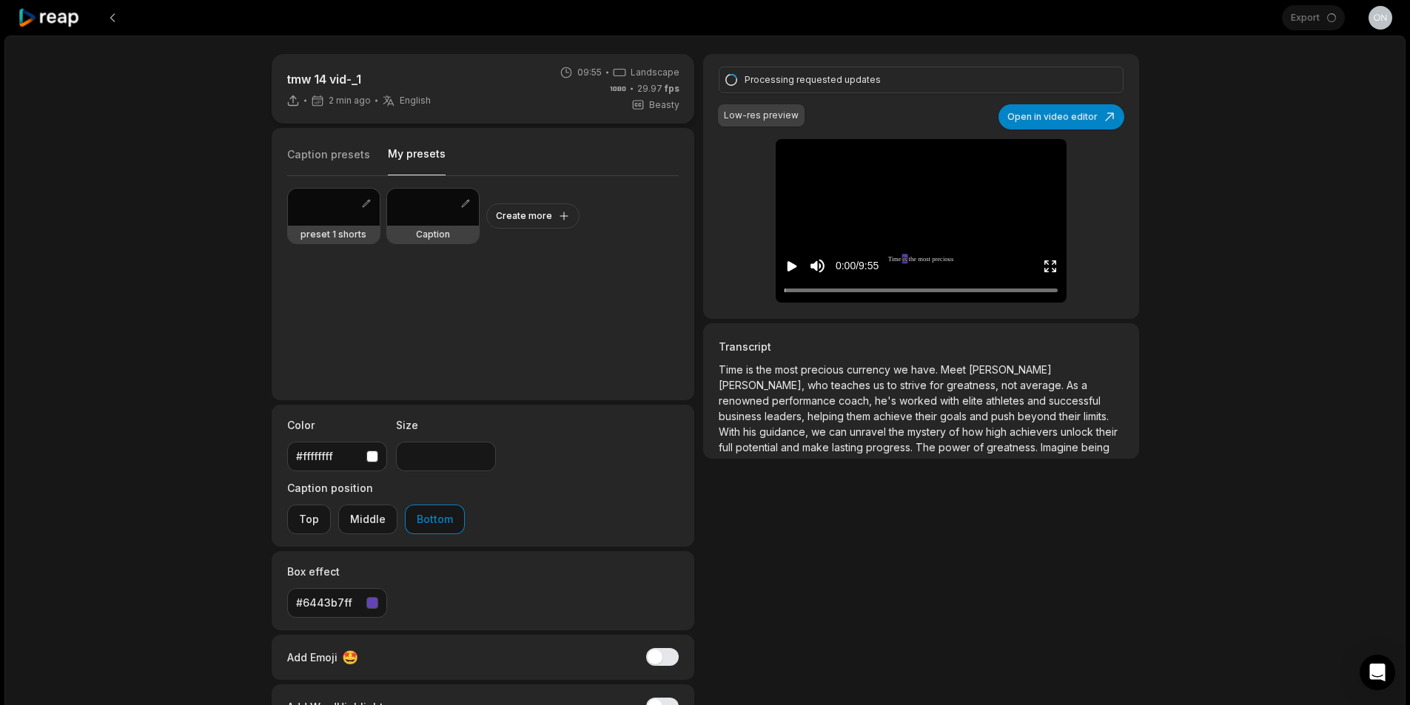
click at [417, 168] on button "My presets" at bounding box center [417, 161] width 58 height 29
click at [432, 218] on div at bounding box center [433, 207] width 92 height 37
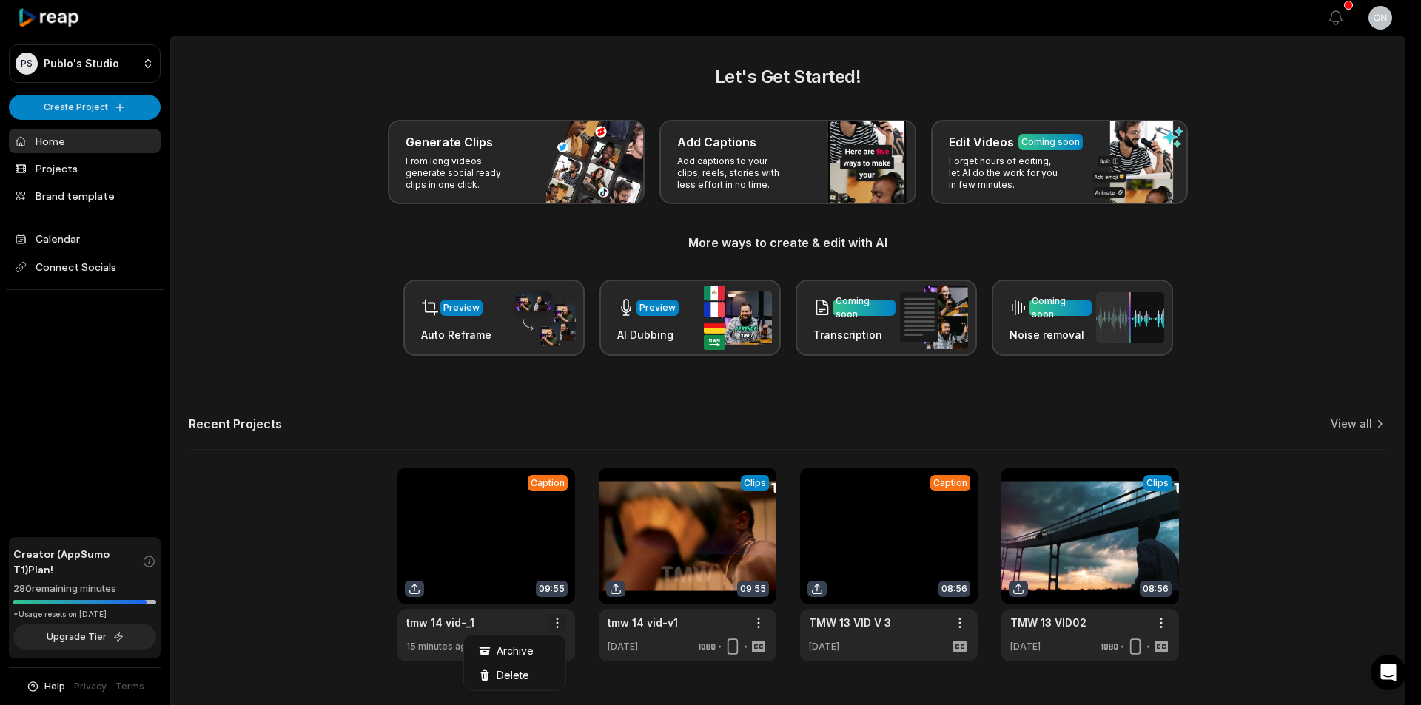
click at [555, 619] on html "PS Publo's Studio Create Project Home Projects Brand template Calendar Connect …" at bounding box center [710, 352] width 1421 height 705
click at [520, 670] on span "Delete" at bounding box center [513, 676] width 33 height 16
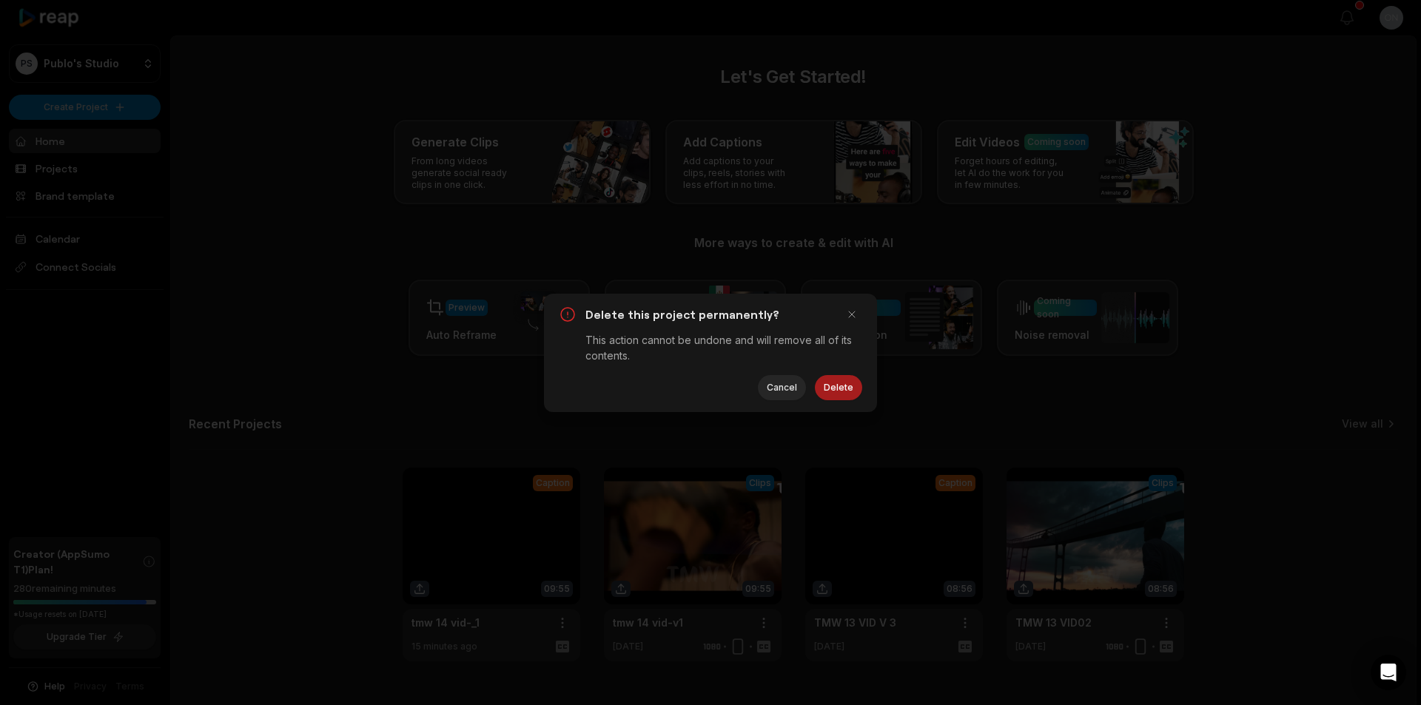
click at [836, 383] on button "Delete" at bounding box center [838, 387] width 47 height 25
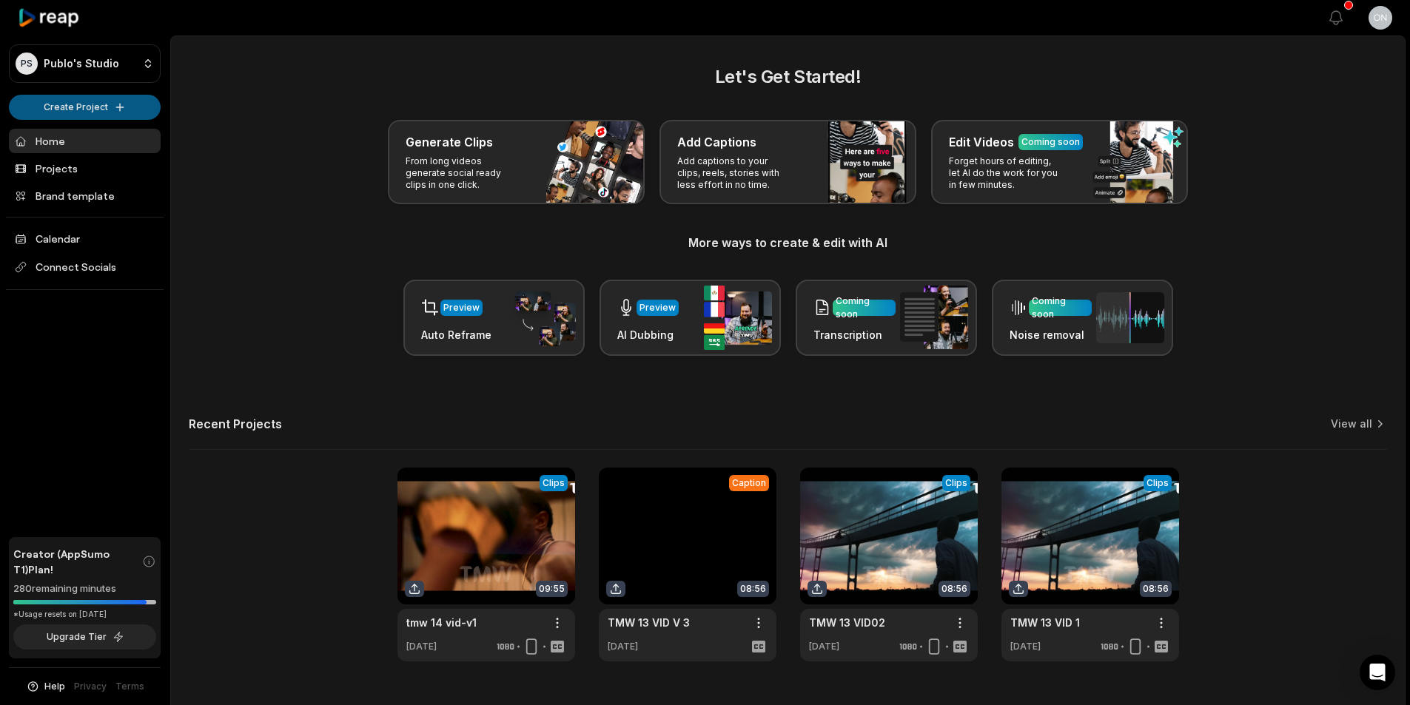
click at [87, 107] on html "PS Publo's Studio Create Project Home Projects Brand template Calendar Connect …" at bounding box center [705, 352] width 1410 height 705
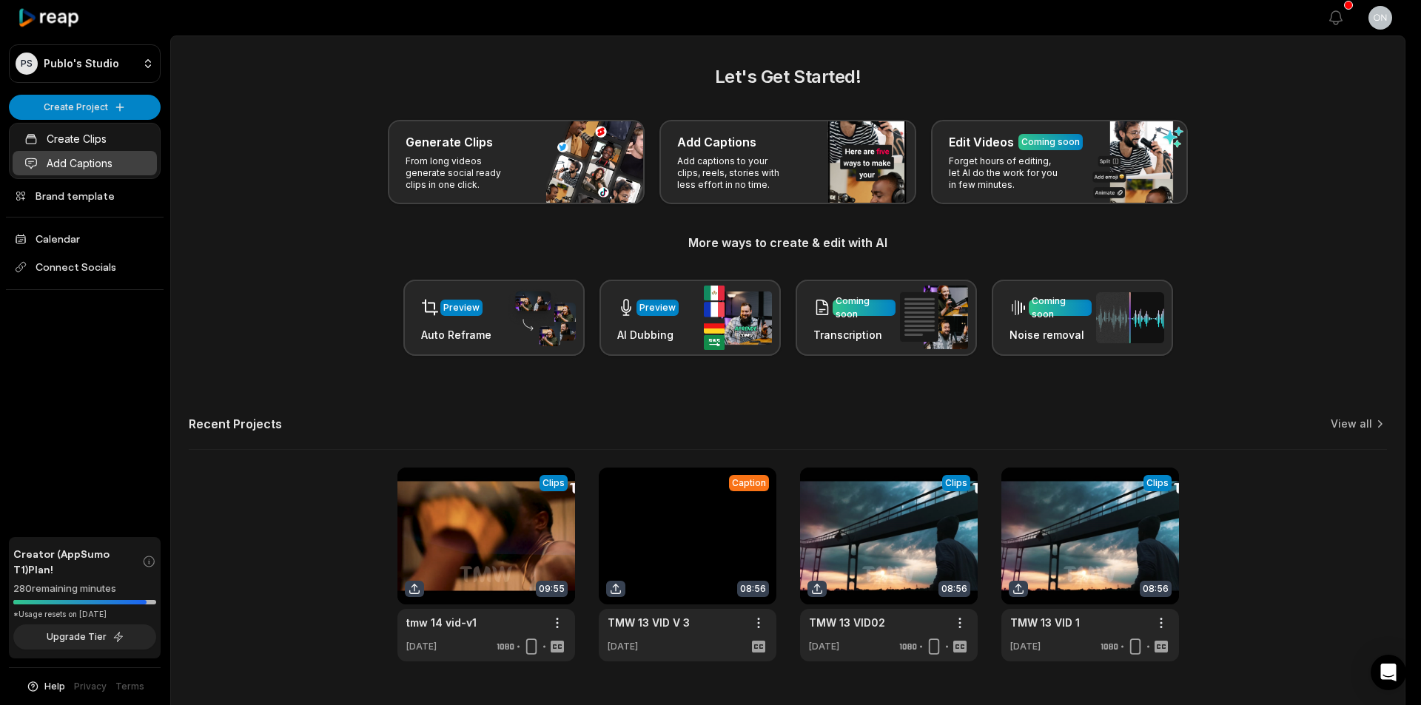
click at [98, 167] on link "Add Captions" at bounding box center [85, 163] width 144 height 24
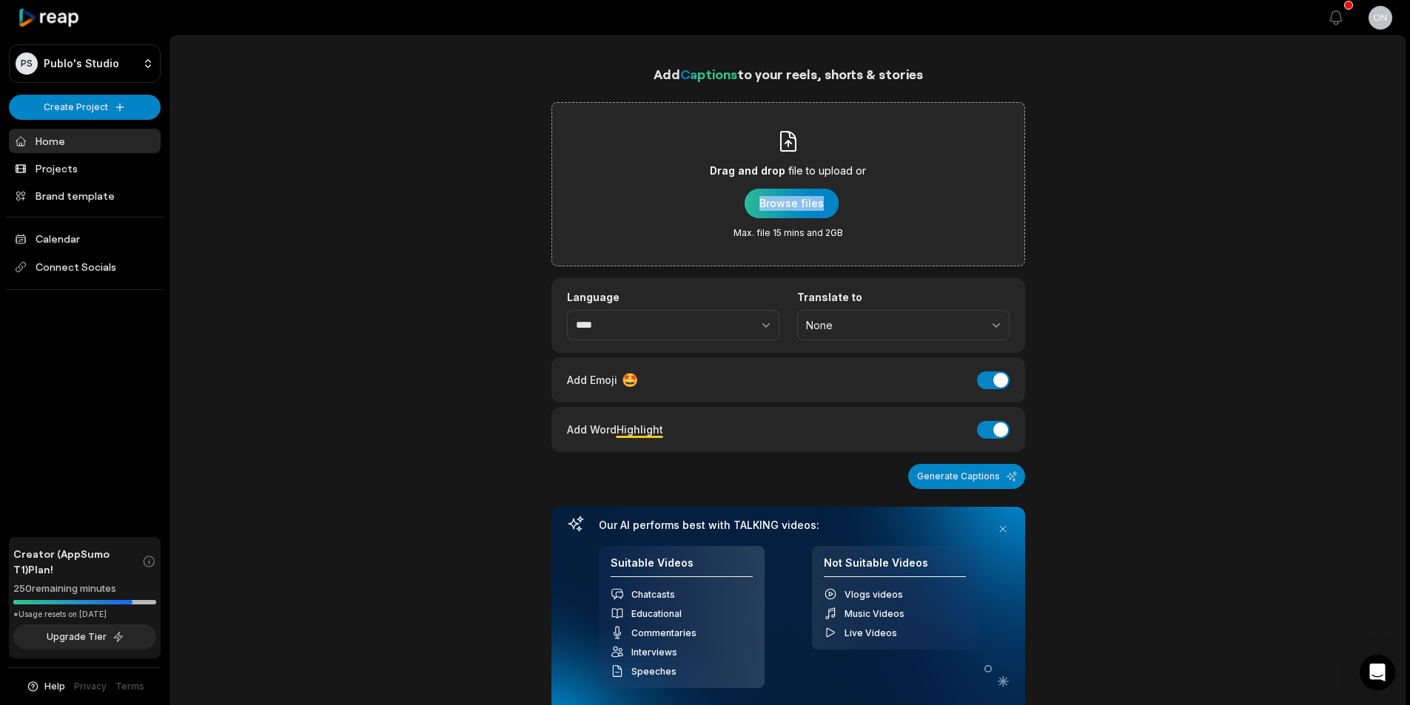
click at [835, 209] on div "Drag and drop file to upload or Browse files Max. file 15 mins and 2GB" at bounding box center [788, 185] width 156 height 110
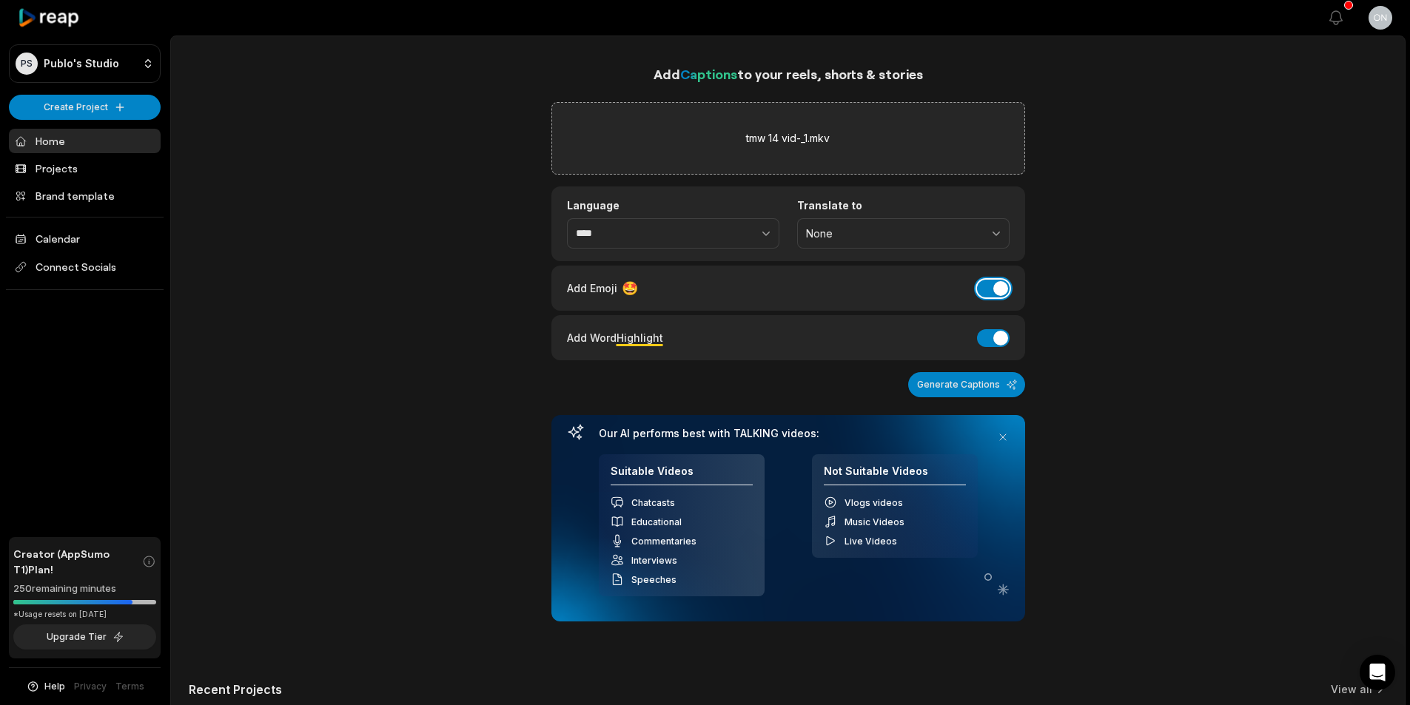
click at [992, 293] on button "Add Emoji" at bounding box center [993, 289] width 33 height 18
click at [1003, 343] on button "Add Word Highlight" at bounding box center [993, 338] width 33 height 18
click at [972, 382] on button "Generate Captions" at bounding box center [966, 384] width 117 height 25
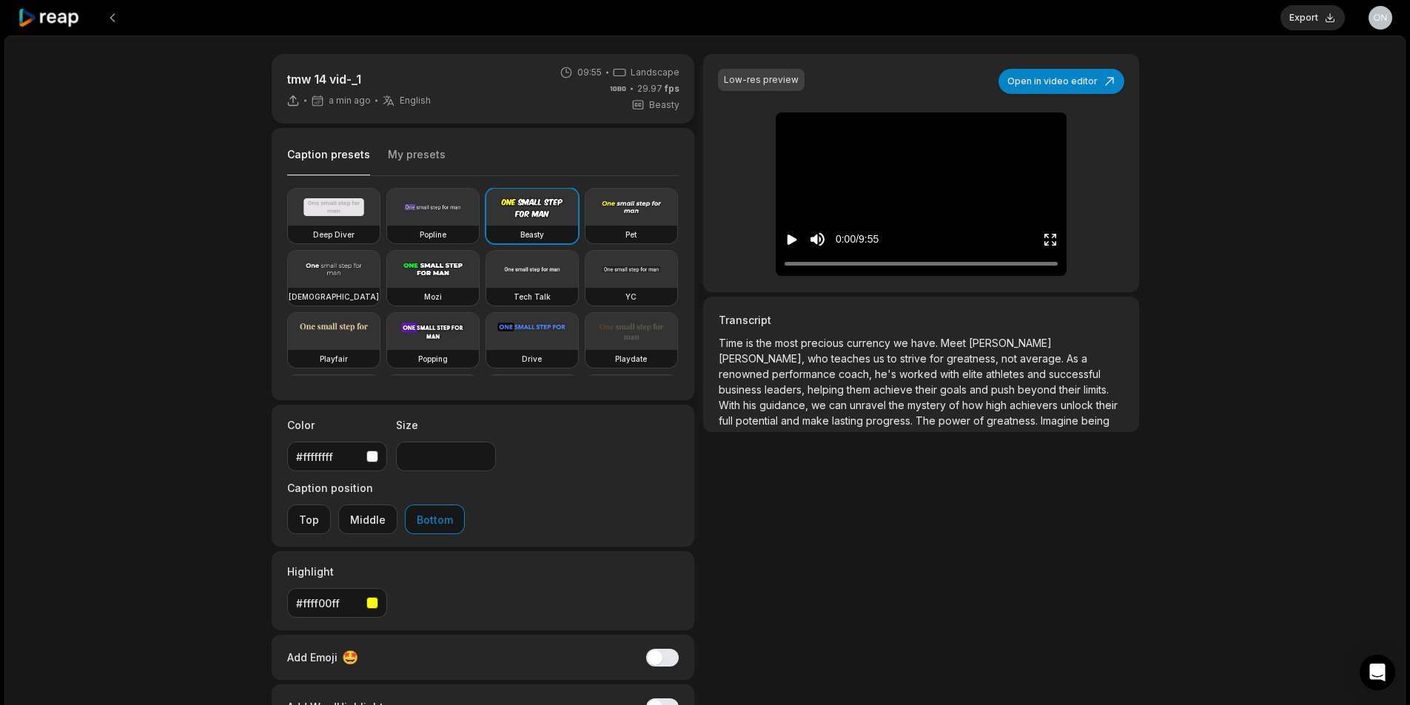
click at [410, 227] on div "Popline" at bounding box center [433, 235] width 92 height 18
type input "**"
click at [1096, 86] on button "Open in video editor" at bounding box center [1061, 81] width 126 height 25
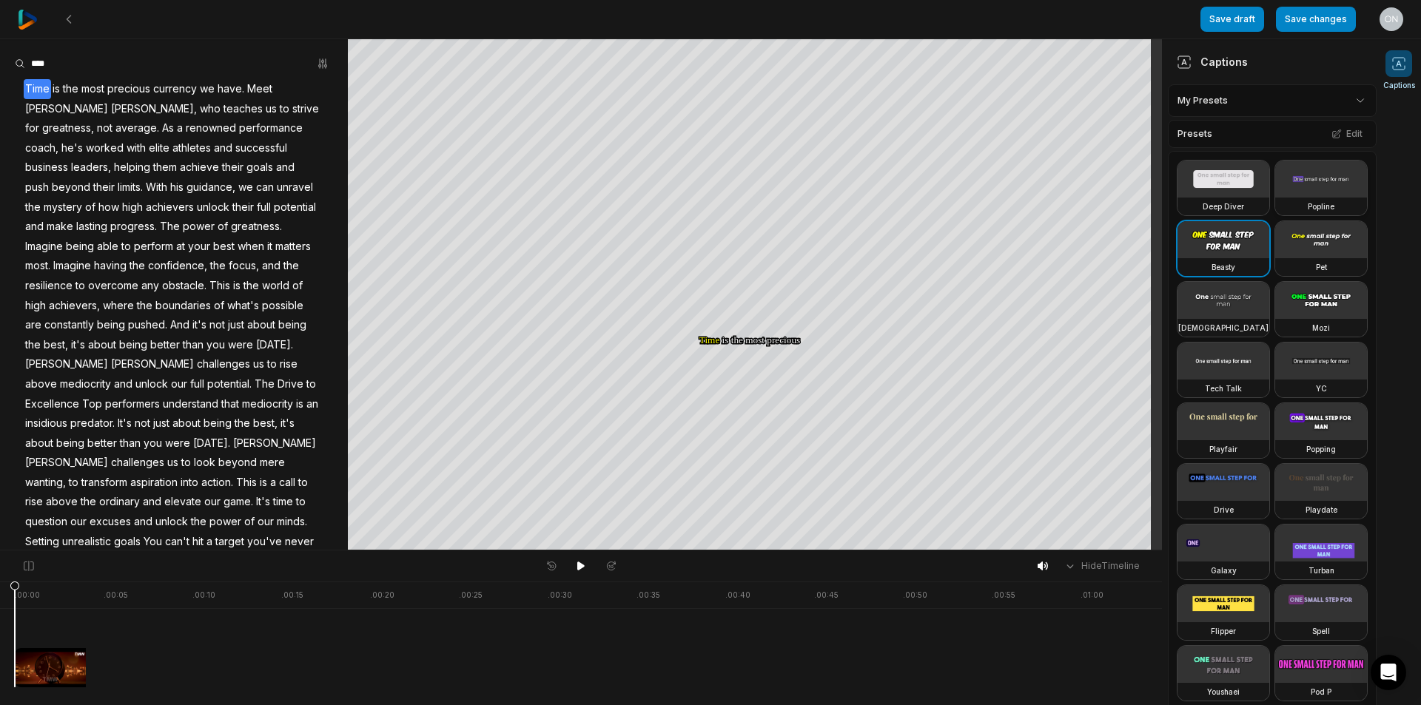
click at [1275, 198] on video at bounding box center [1321, 179] width 92 height 37
click at [1331, 129] on icon at bounding box center [1336, 134] width 10 height 10
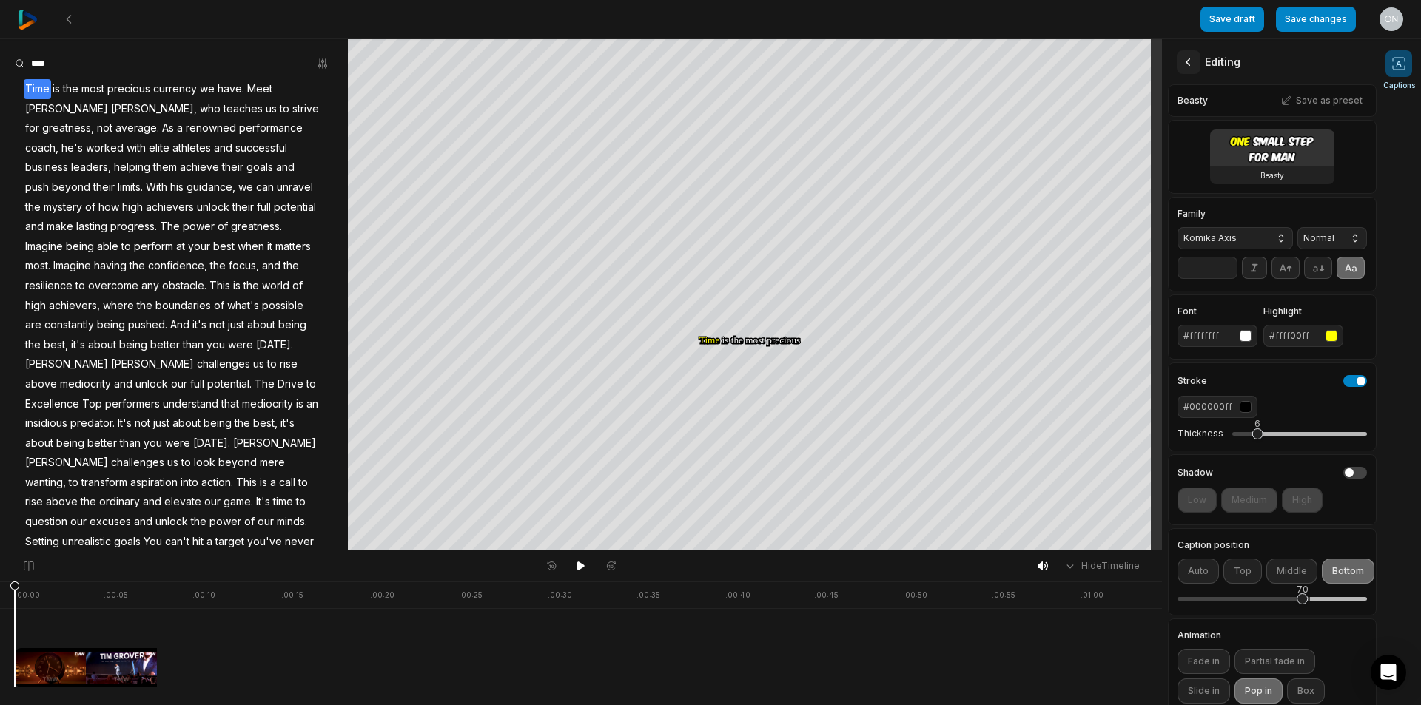
click at [1185, 69] on icon at bounding box center [1188, 62] width 15 height 15
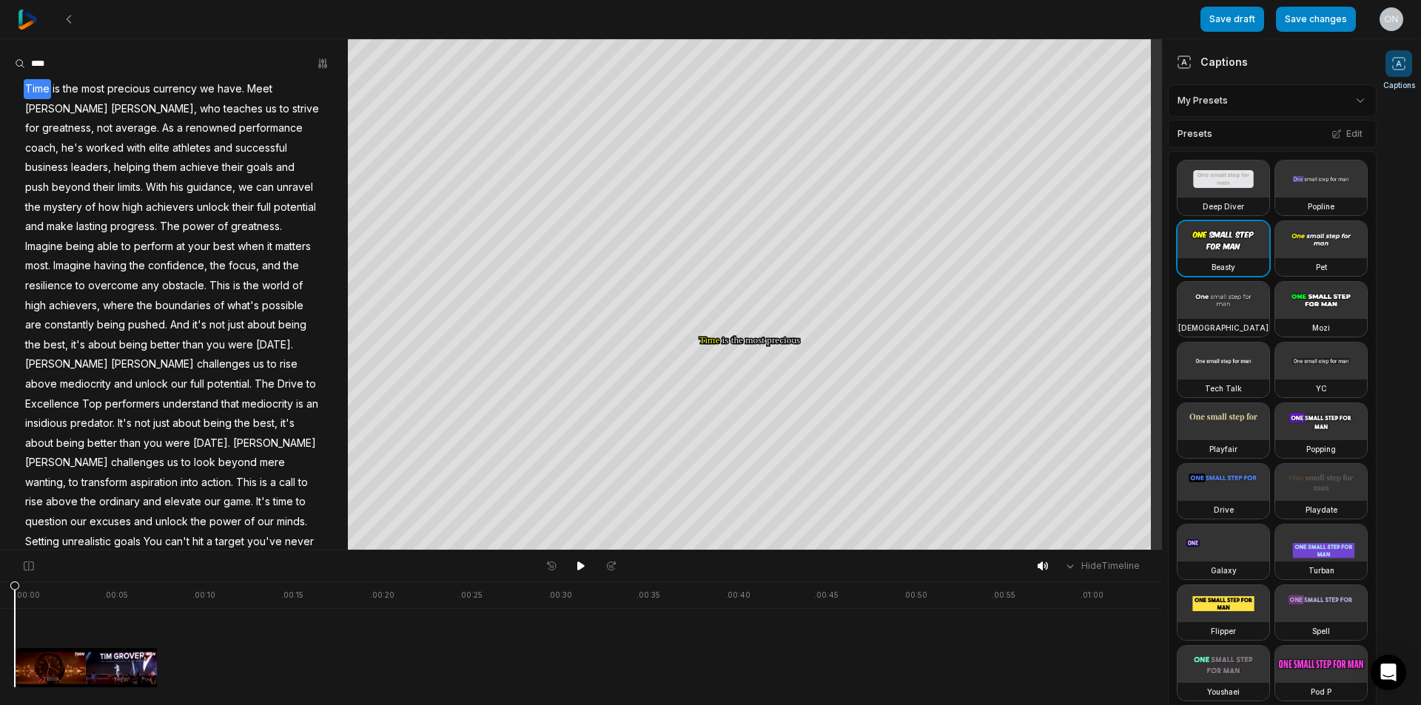
click at [1275, 198] on video at bounding box center [1321, 179] width 92 height 37
click at [1327, 142] on button "Edit" at bounding box center [1347, 133] width 40 height 19
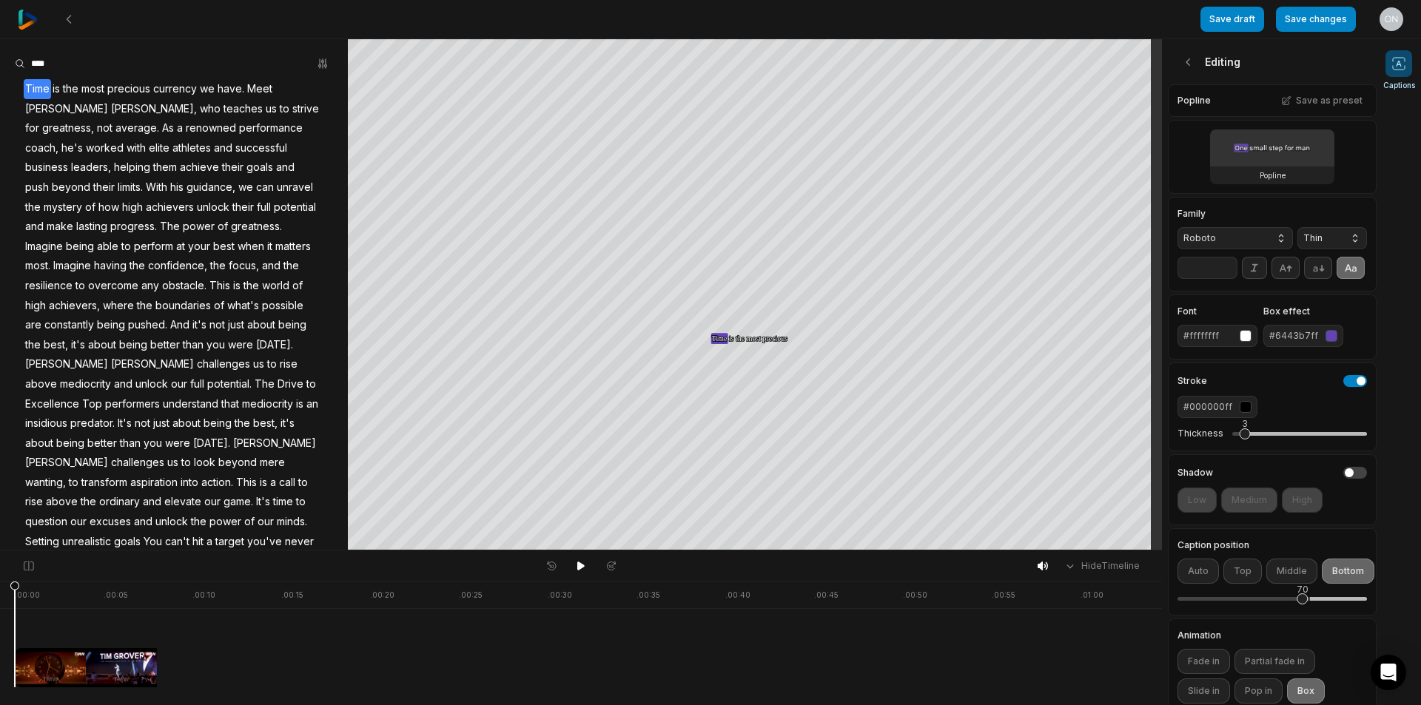
click at [1309, 241] on span "Thin" at bounding box center [1320, 238] width 34 height 13
click at [1196, 235] on div "Family Roboto Thin Thin Light Normal Medium Bold Black" at bounding box center [1271, 229] width 189 height 40
click at [1200, 238] on span "Roboto" at bounding box center [1223, 238] width 80 height 13
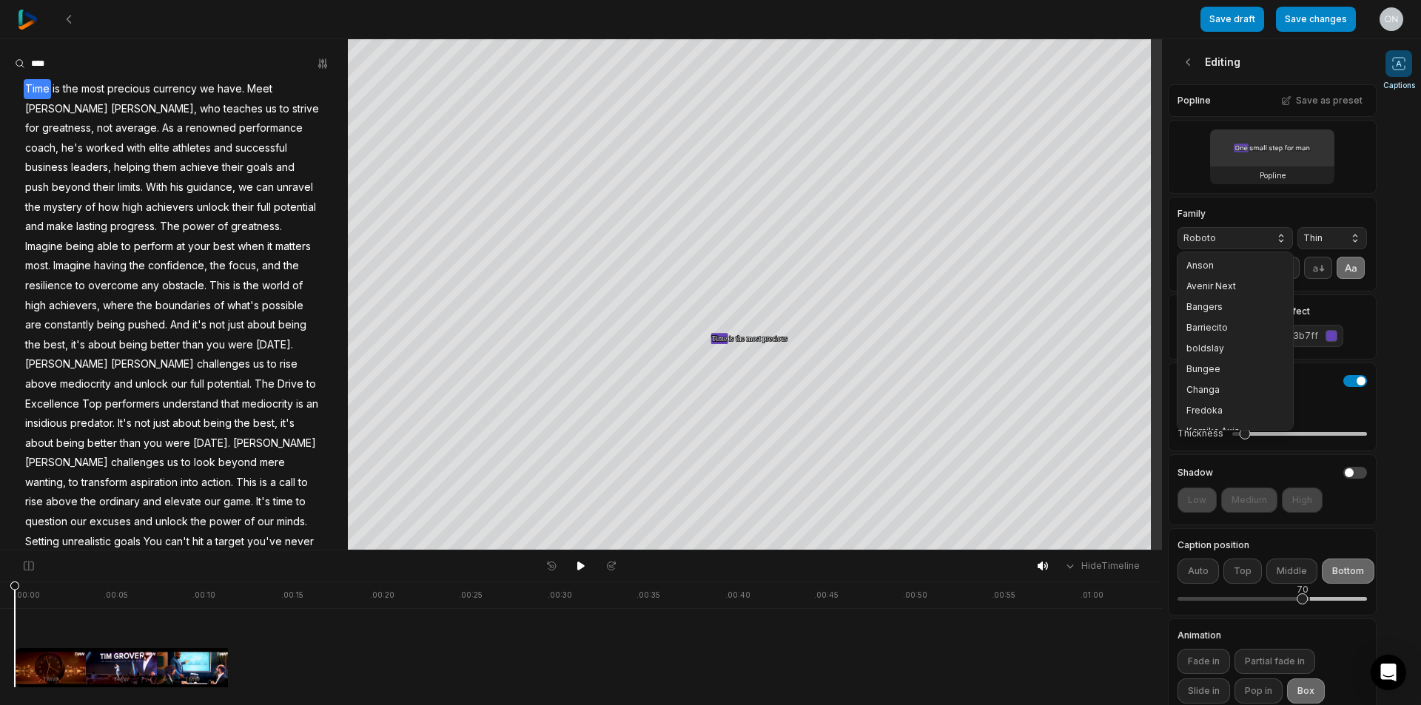
scroll to position [178, 0]
drag, startPoint x: 1210, startPoint y: 396, endPoint x: 1283, endPoint y: 316, distance: 108.4
click at [1211, 396] on span "Poppins" at bounding box center [1226, 399] width 80 height 12
click at [1313, 238] on span "Thin" at bounding box center [1320, 238] width 34 height 13
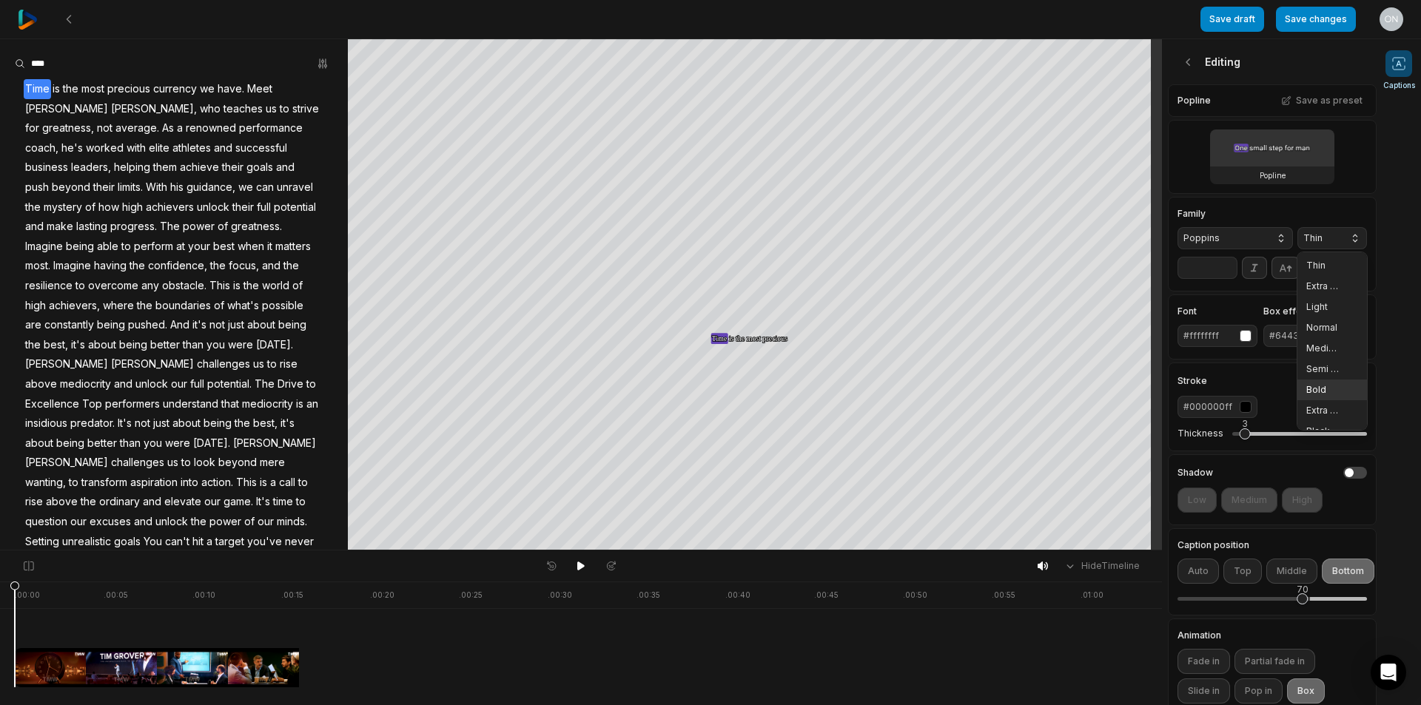
click at [1306, 388] on span "Bold" at bounding box center [1323, 390] width 34 height 12
click at [1203, 279] on input "**" at bounding box center [1207, 268] width 60 height 22
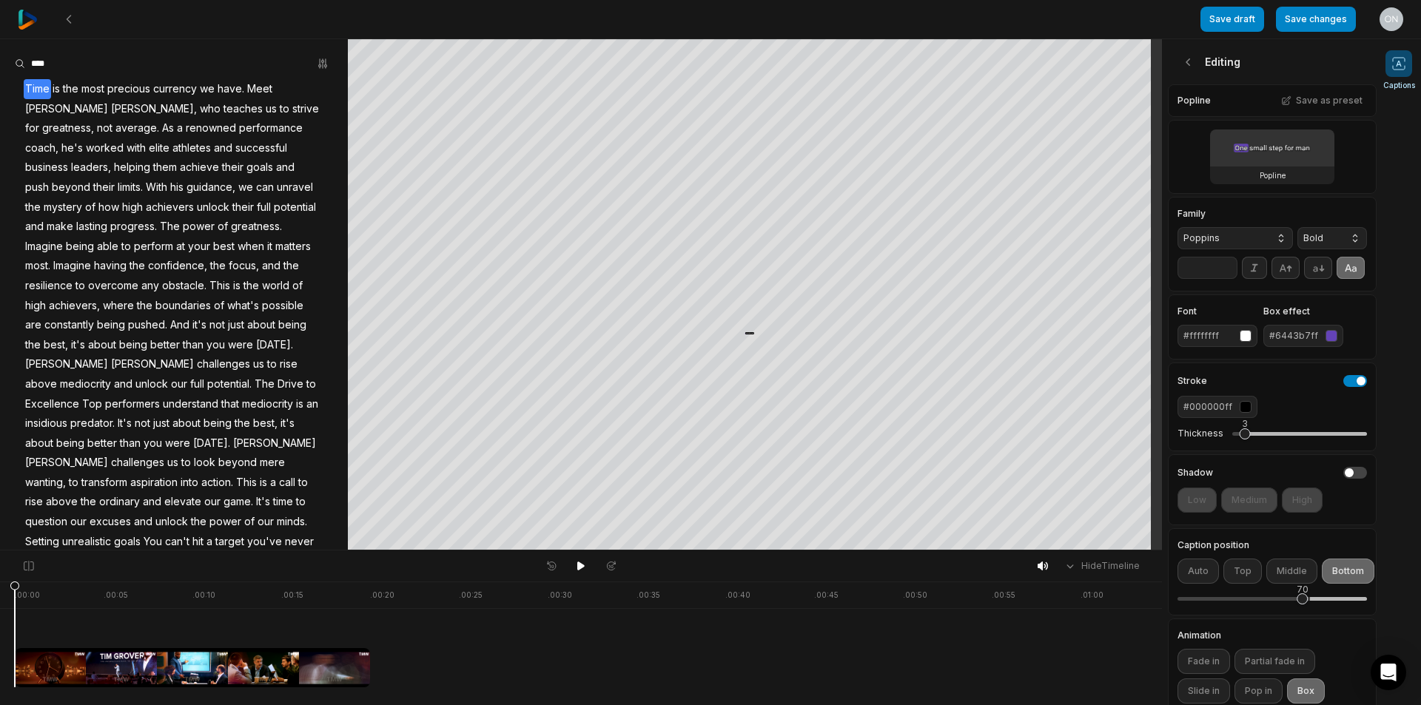
type input "**"
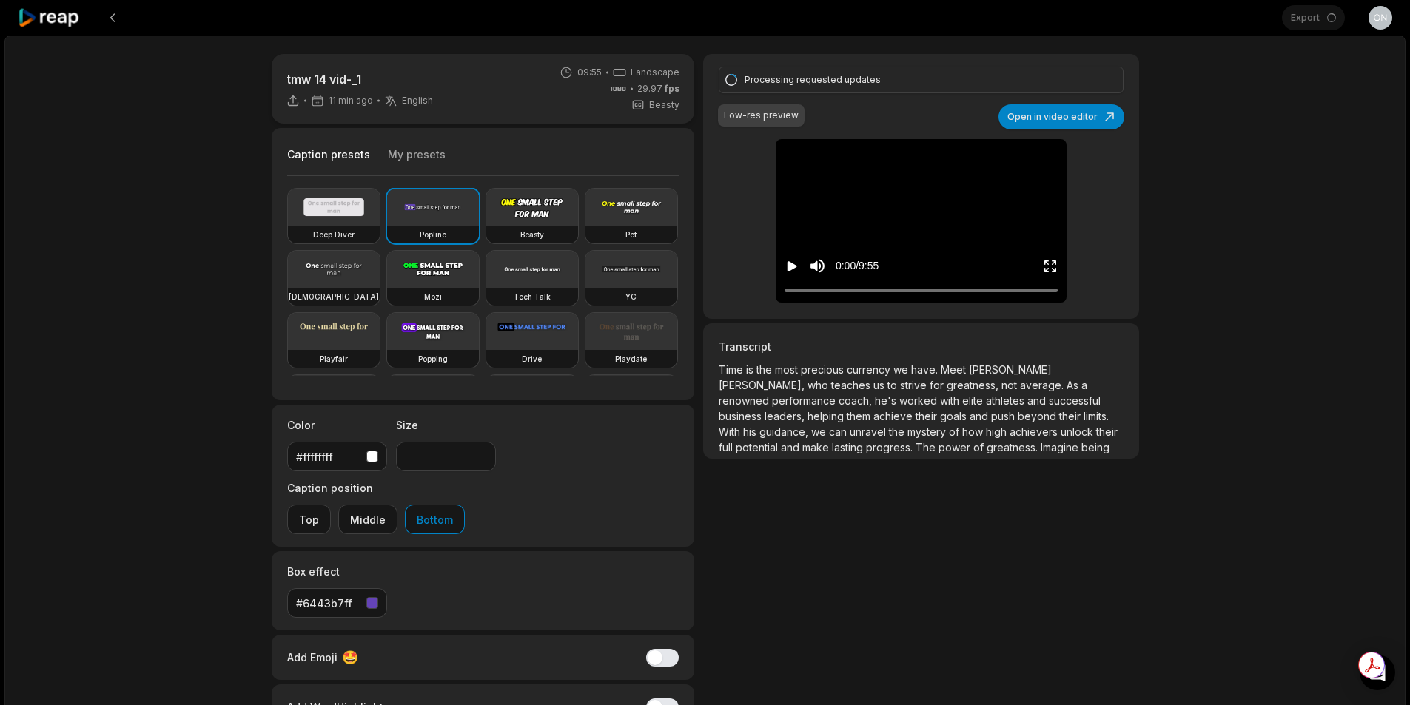
type input "**"
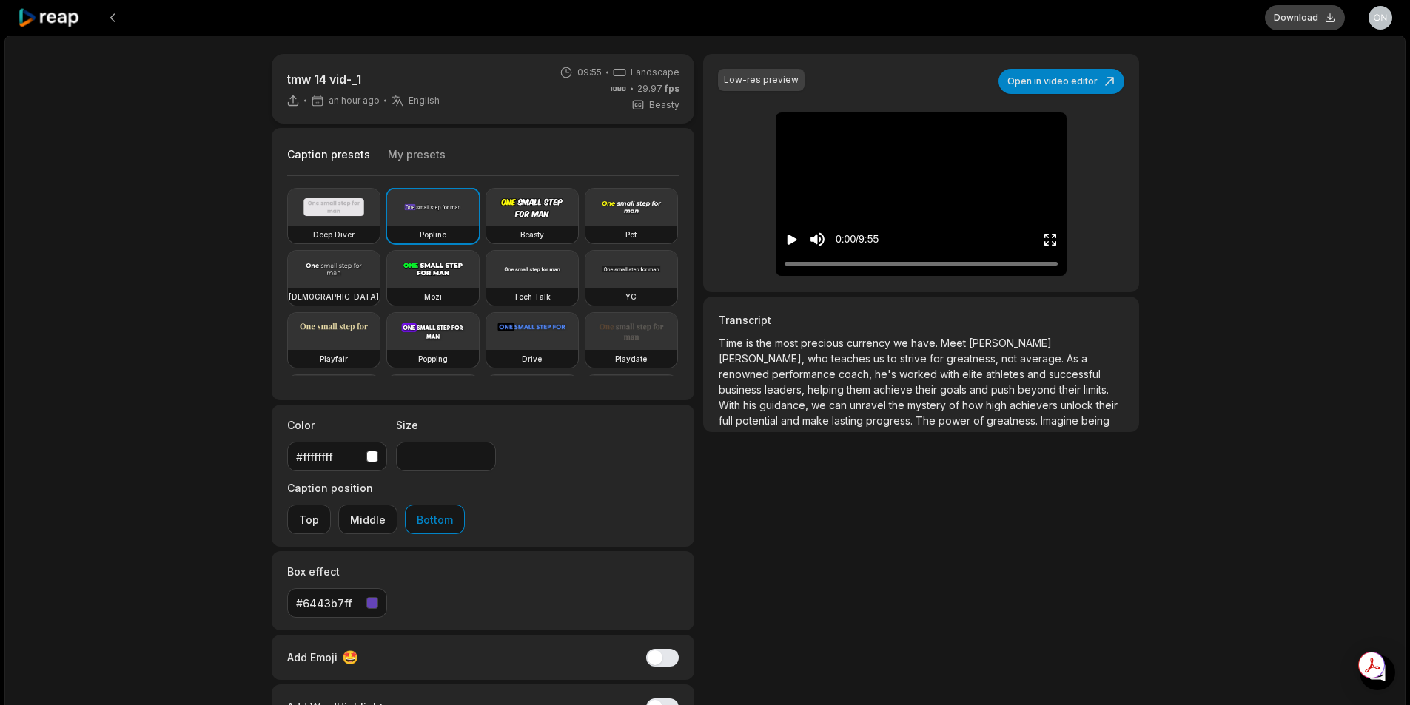
type input "**"
click at [1304, 29] on button "Download" at bounding box center [1305, 17] width 80 height 25
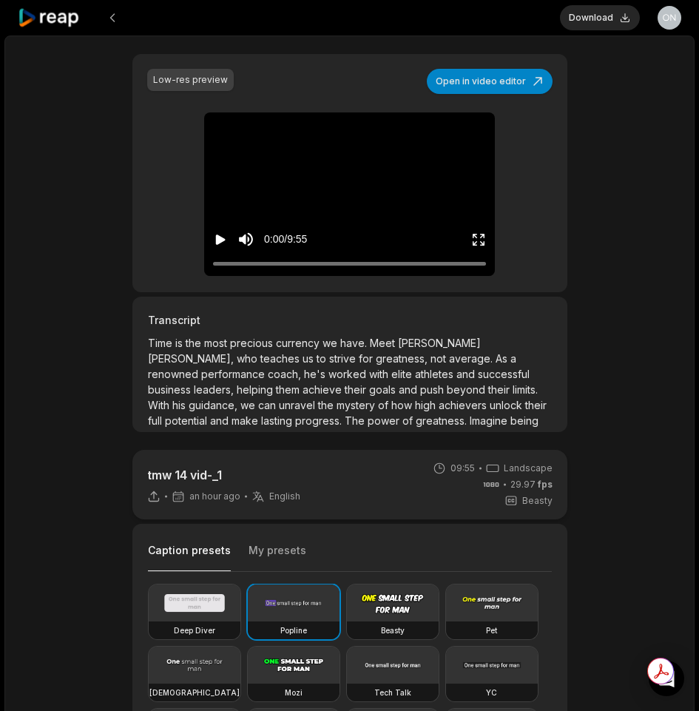
click at [219, 241] on icon "Play video" at bounding box center [221, 240] width 10 height 10
click at [223, 246] on icon "Pause video" at bounding box center [220, 239] width 15 height 15
